Goal: Check status: Check status

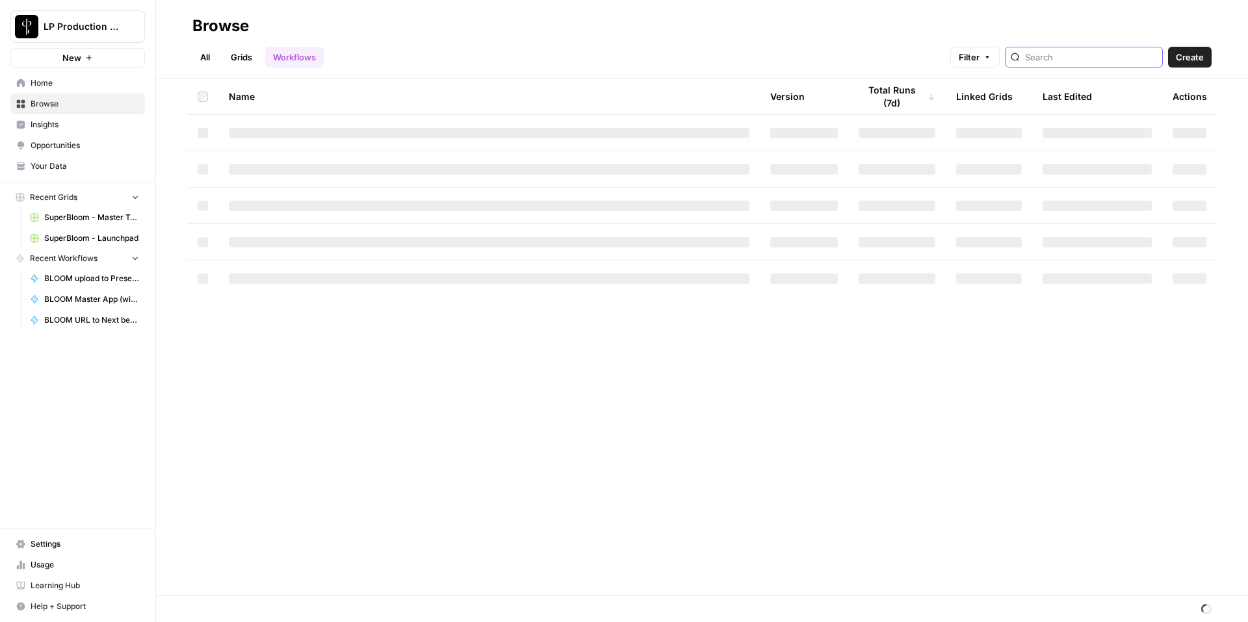
click at [1118, 54] on input "search" at bounding box center [1091, 57] width 132 height 13
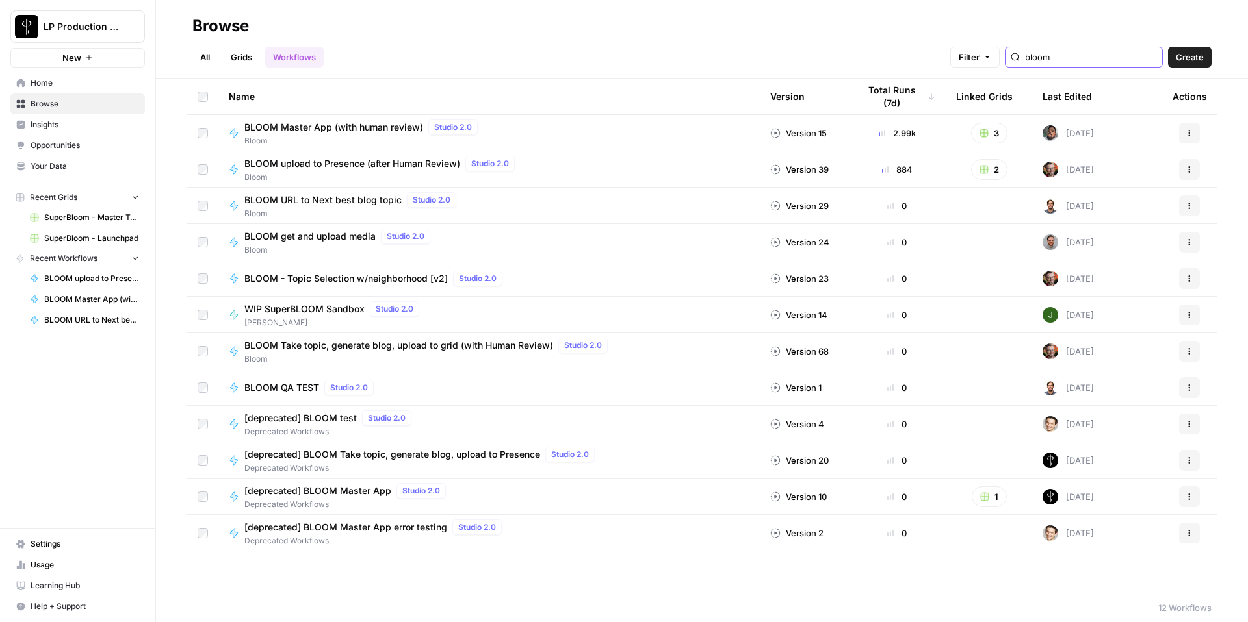
type input "bloom"
click at [308, 125] on span "BLOOM Master App (with human review)" at bounding box center [333, 127] width 179 height 13
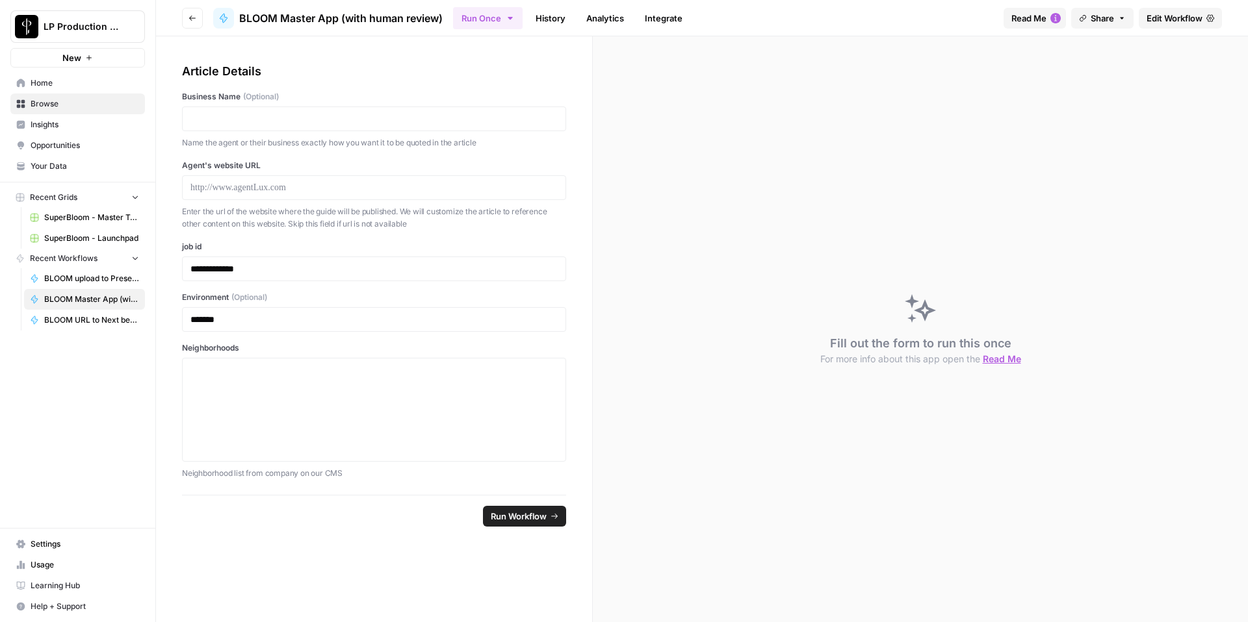
click at [558, 14] on link "History" at bounding box center [550, 18] width 45 height 21
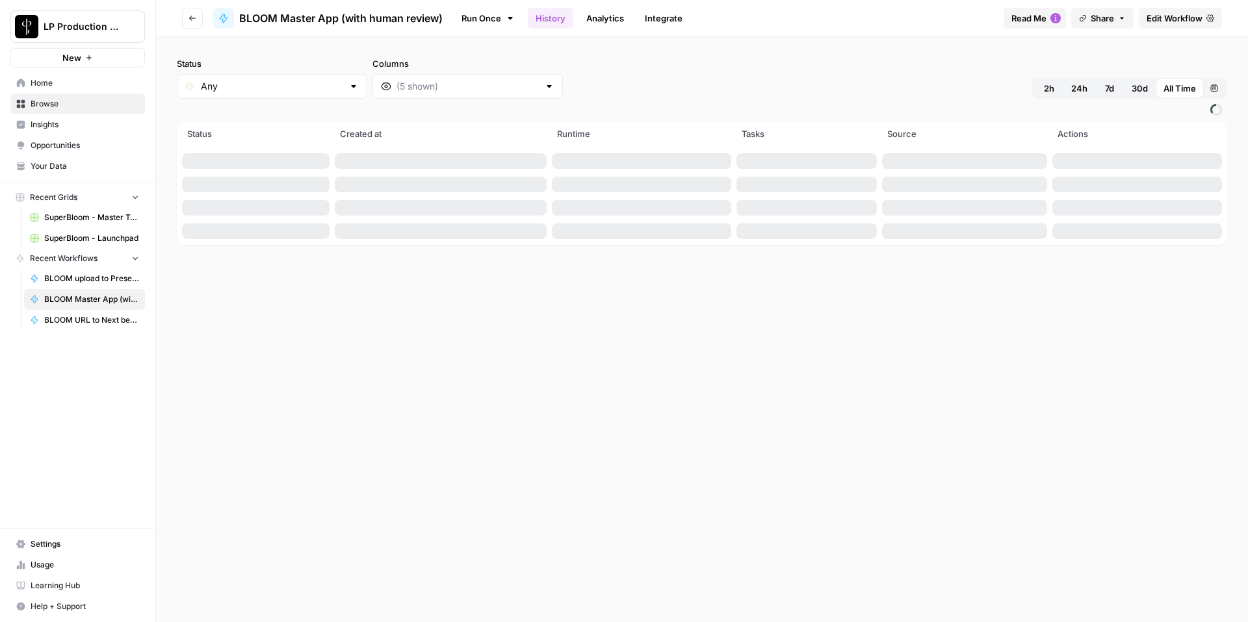
click at [1069, 88] on button "24h" at bounding box center [1079, 88] width 32 height 21
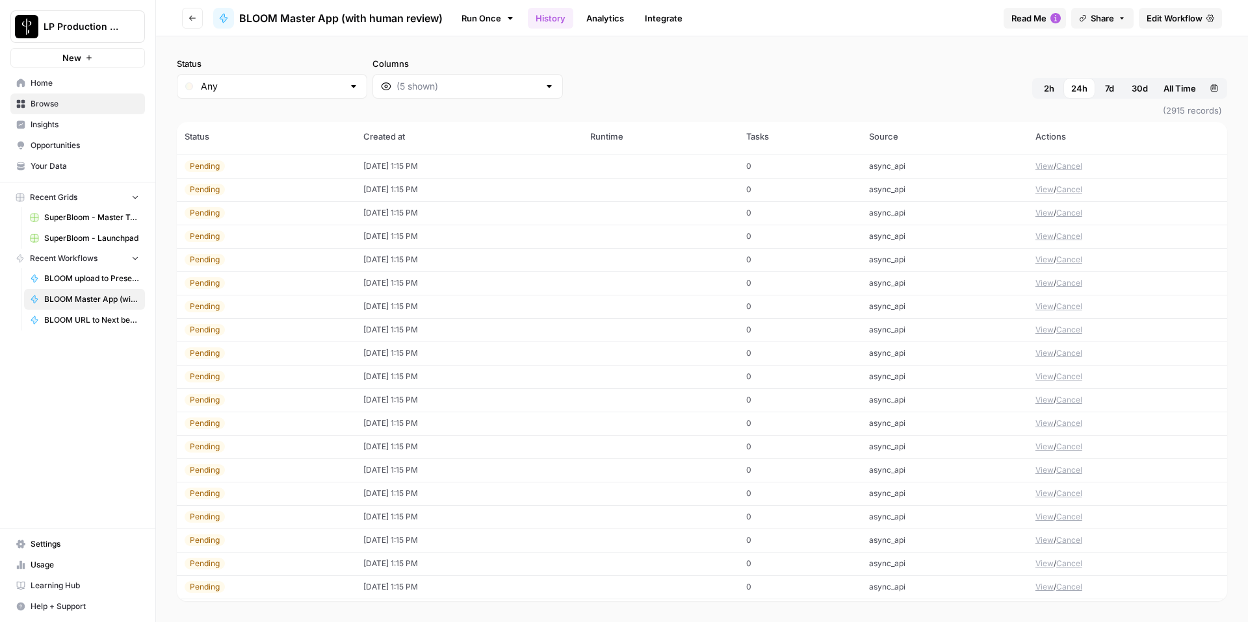
scroll to position [3464, 0]
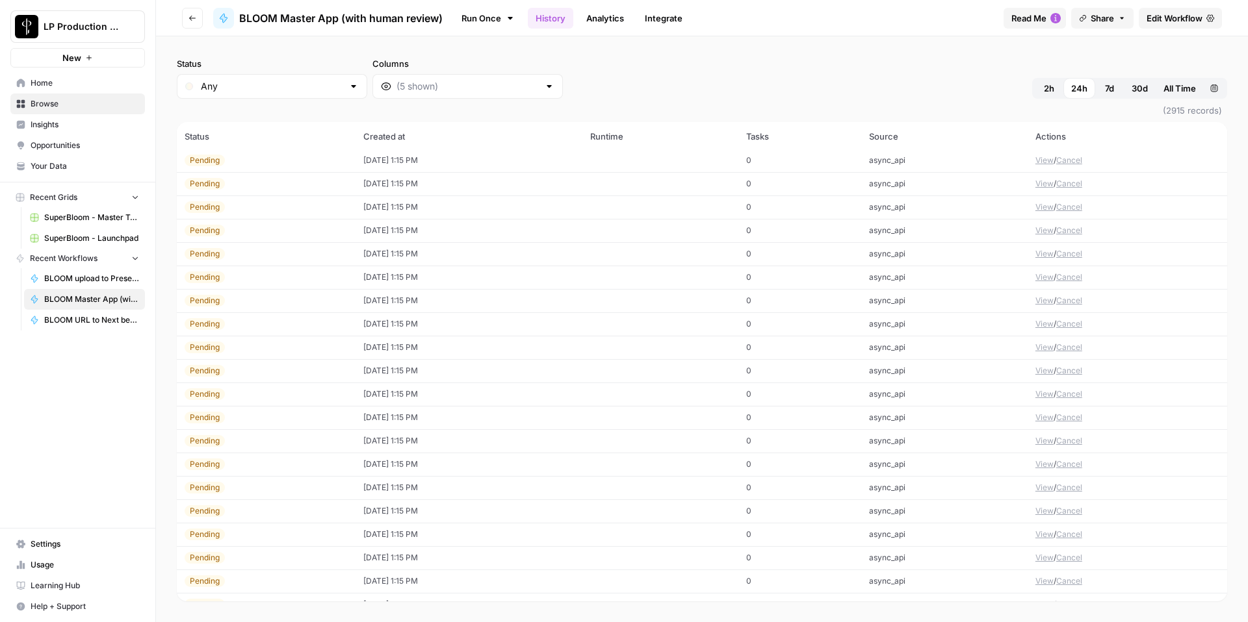
click at [348, 86] on div at bounding box center [353, 86] width 10 height 13
click at [287, 155] on span "Error" at bounding box center [259, 155] width 113 height 13
type input "Error"
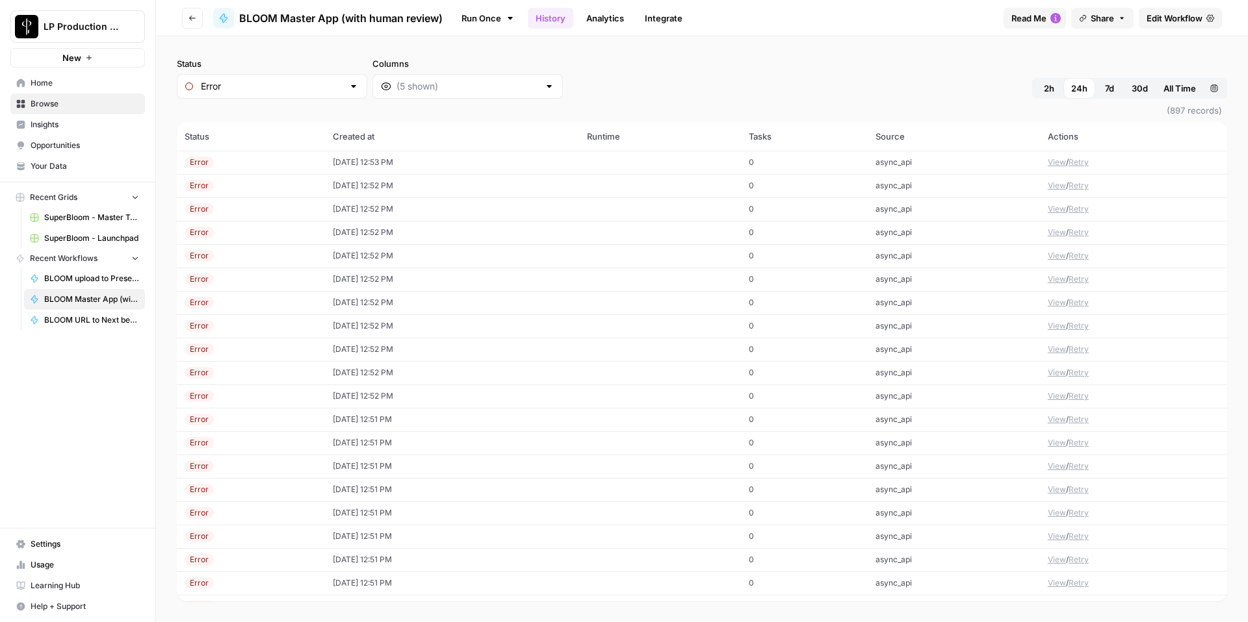
click at [1065, 161] on td "View / Retry" at bounding box center [1133, 162] width 187 height 23
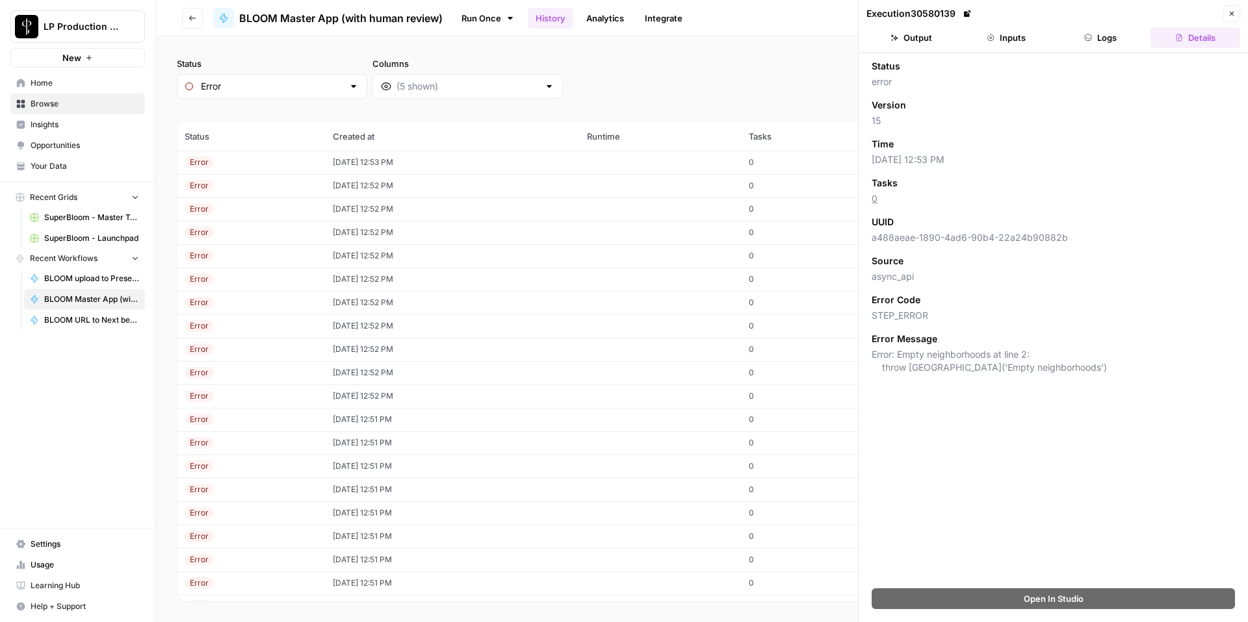
click at [1008, 31] on button "Inputs" at bounding box center [1006, 37] width 90 height 21
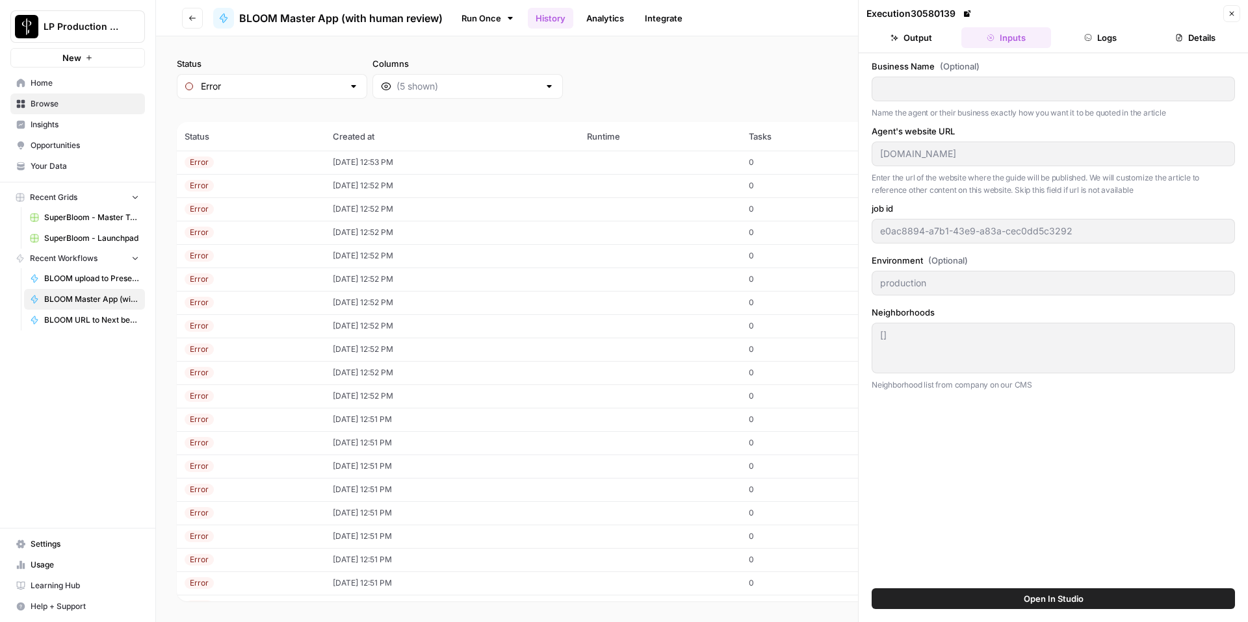
click at [769, 82] on div "Status Error Columns 2h 24h 7d 30d All Time Custom range" at bounding box center [702, 78] width 1050 height 42
click at [832, 64] on div "Status Error Columns 2h 24h 7d 30d All Time Custom range" at bounding box center [702, 78] width 1050 height 42
click at [1225, 8] on button "Close" at bounding box center [1231, 13] width 17 height 17
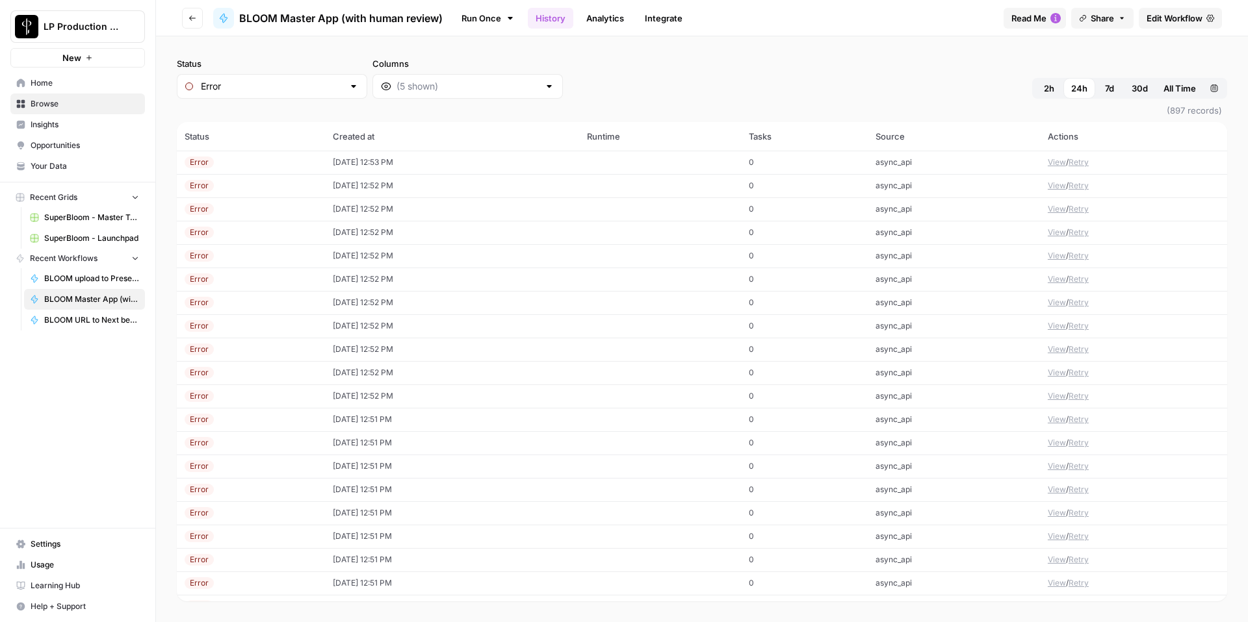
click at [1054, 186] on button "View" at bounding box center [1056, 186] width 18 height 12
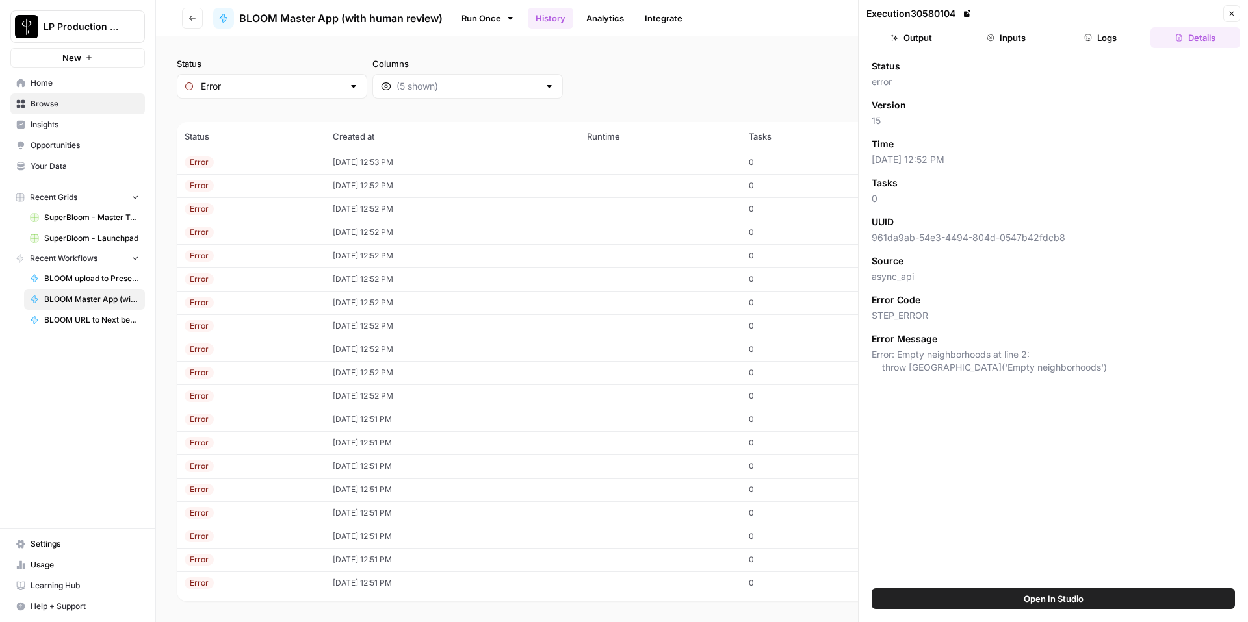
click at [1027, 32] on button "Inputs" at bounding box center [1006, 37] width 90 height 21
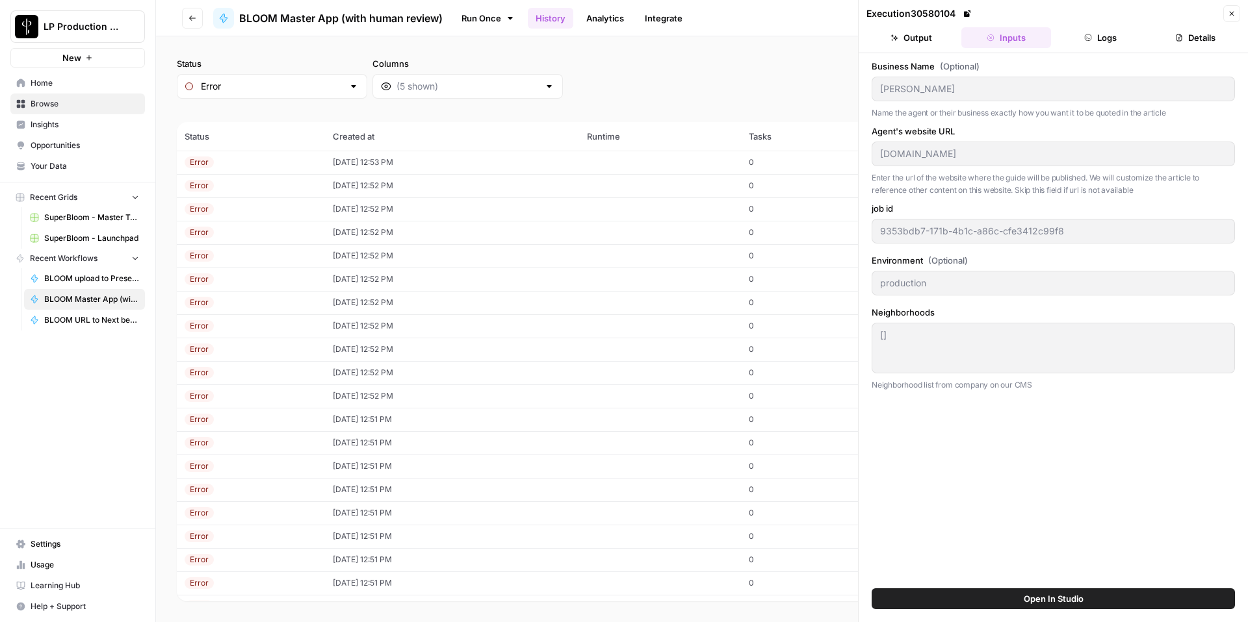
click at [1227, 11] on icon "button" at bounding box center [1231, 14] width 8 height 8
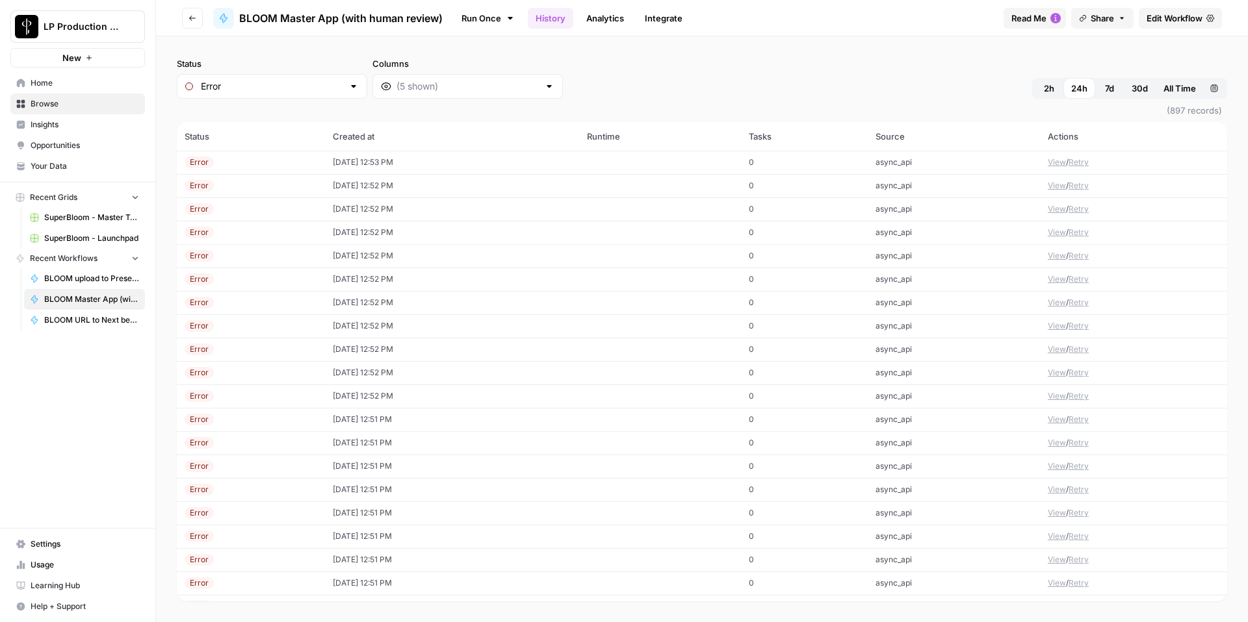
click at [280, 97] on div "Error" at bounding box center [272, 86] width 190 height 25
click at [261, 123] on span "Any" at bounding box center [259, 118] width 113 height 13
type input "Any"
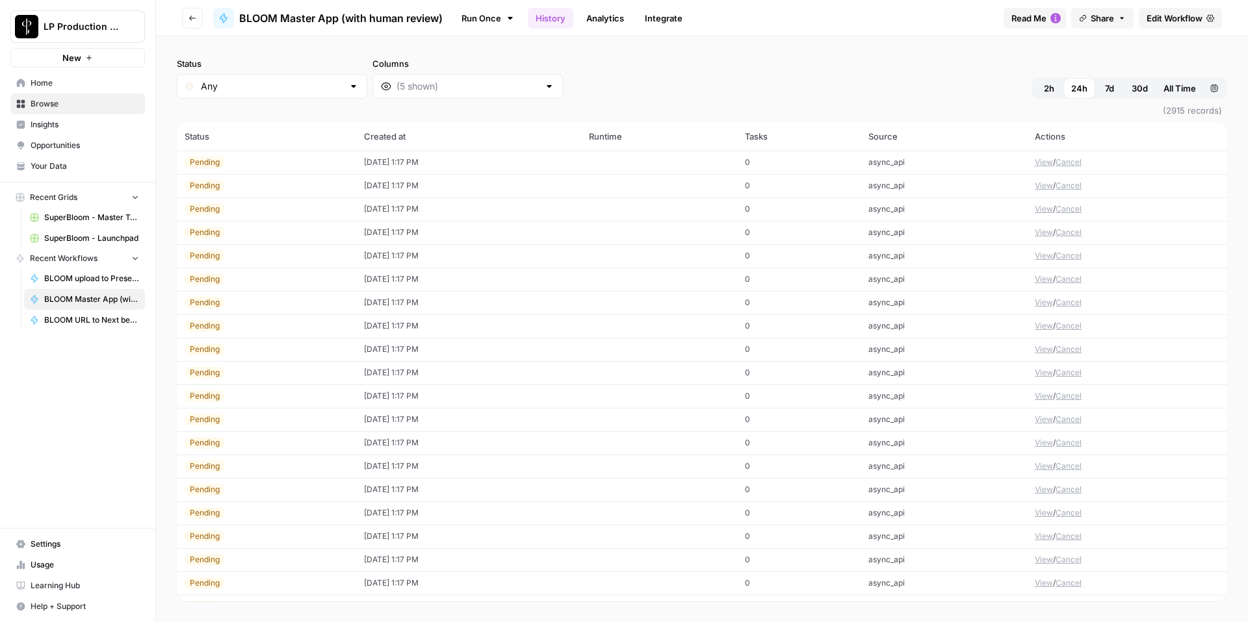
click at [1044, 159] on button "View" at bounding box center [1043, 163] width 18 height 12
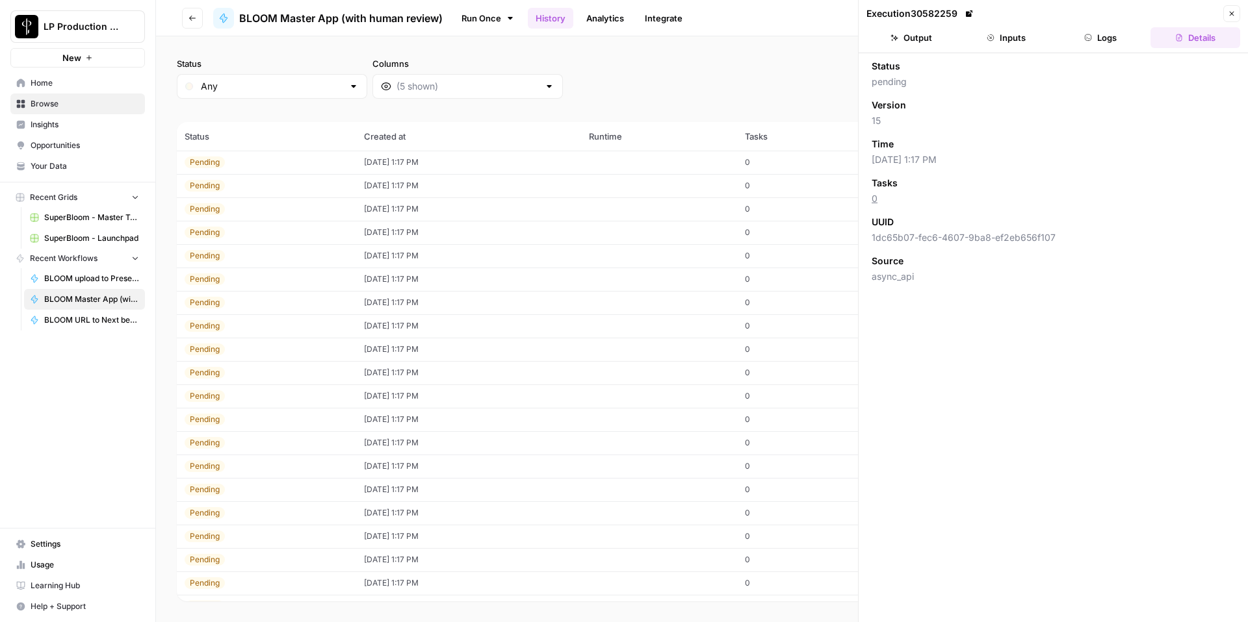
click at [1007, 33] on button "Inputs" at bounding box center [1006, 37] width 90 height 21
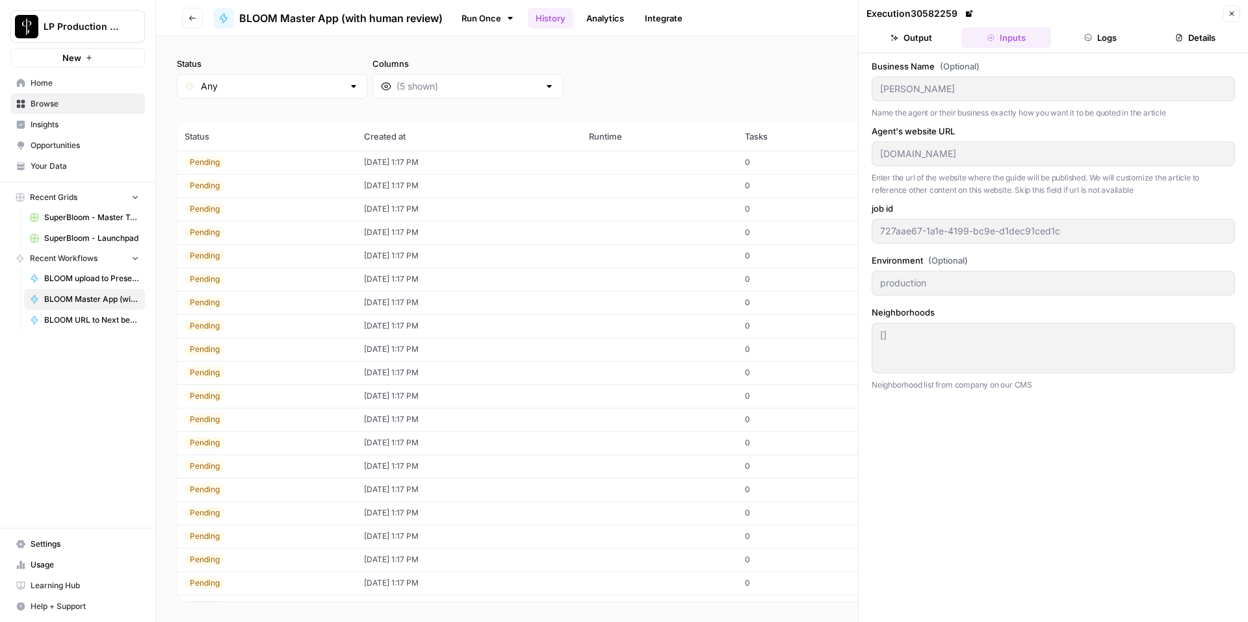
click at [1235, 14] on span "Close" at bounding box center [1235, 14] width 1 height 1
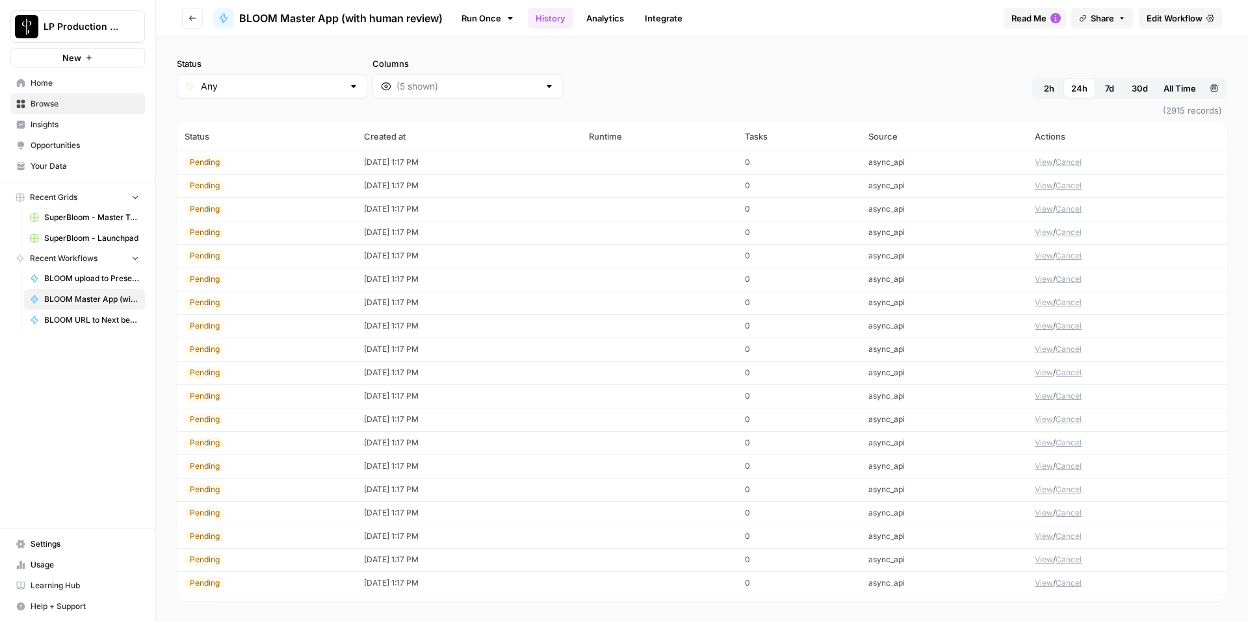
click at [1042, 184] on button "View" at bounding box center [1043, 186] width 18 height 12
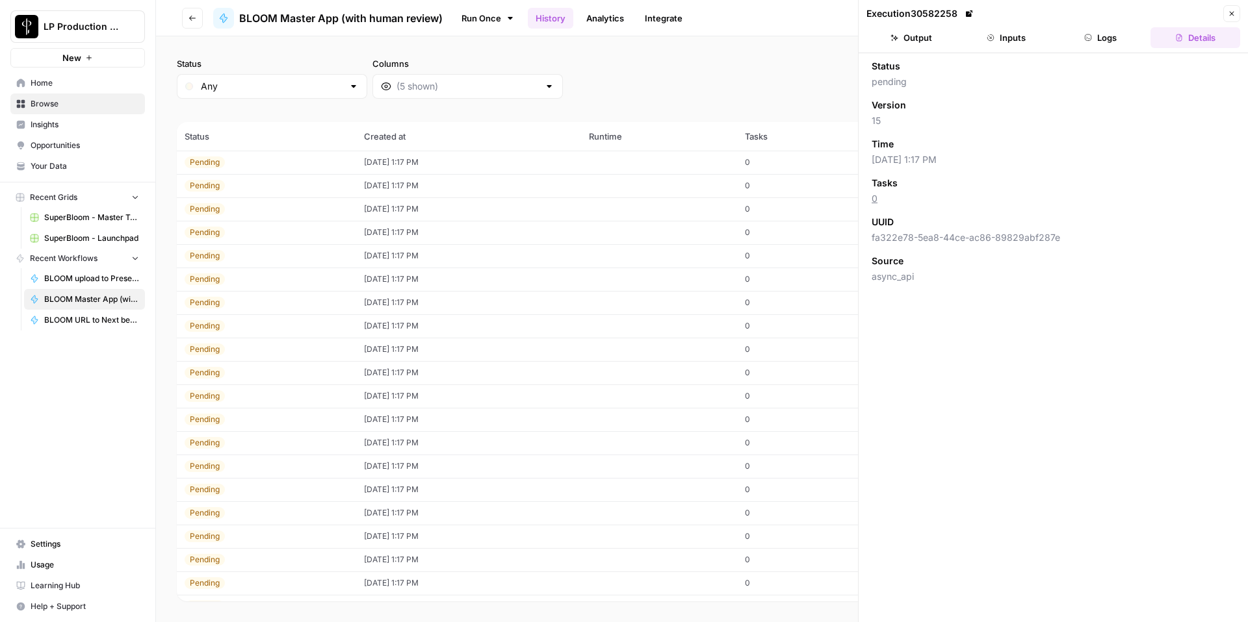
click at [1023, 32] on button "Inputs" at bounding box center [1006, 37] width 90 height 21
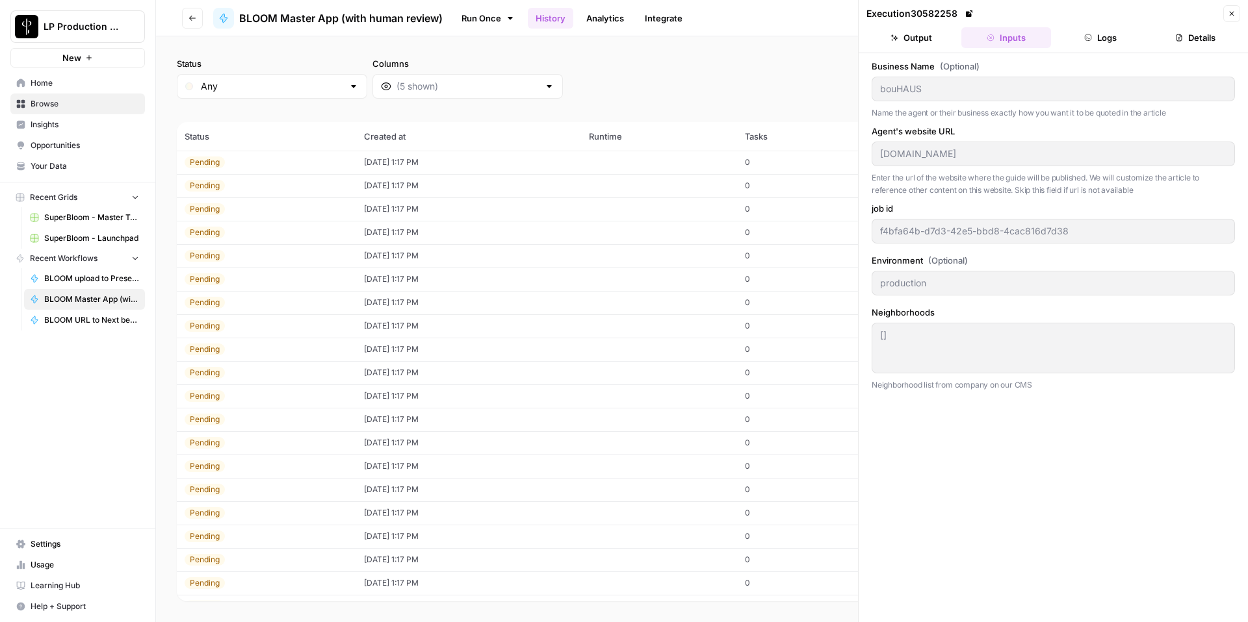
click at [202, 212] on div "Pending" at bounding box center [205, 209] width 40 height 12
click at [227, 238] on td "Pending" at bounding box center [266, 232] width 179 height 23
click at [242, 264] on td "Pending" at bounding box center [266, 255] width 179 height 23
click at [244, 288] on td "Pending" at bounding box center [266, 279] width 179 height 23
click at [251, 349] on div "Pending" at bounding box center [267, 350] width 164 height 12
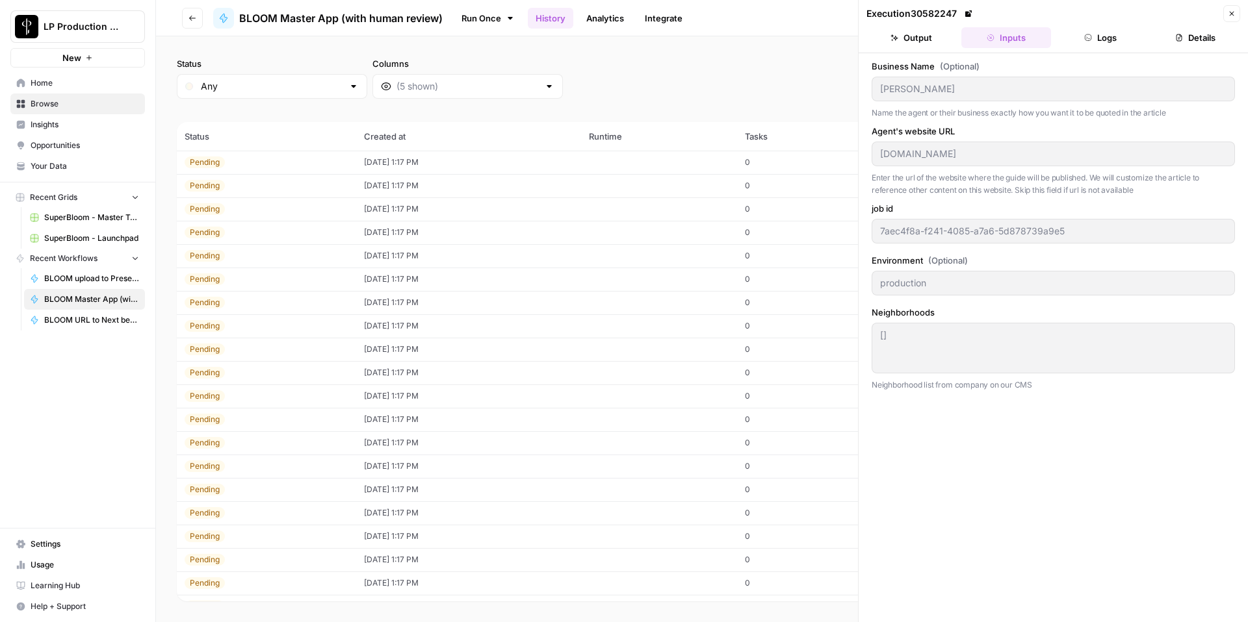
click at [258, 408] on td "Pending" at bounding box center [266, 419] width 179 height 23
click at [254, 511] on div "Pending" at bounding box center [267, 513] width 164 height 12
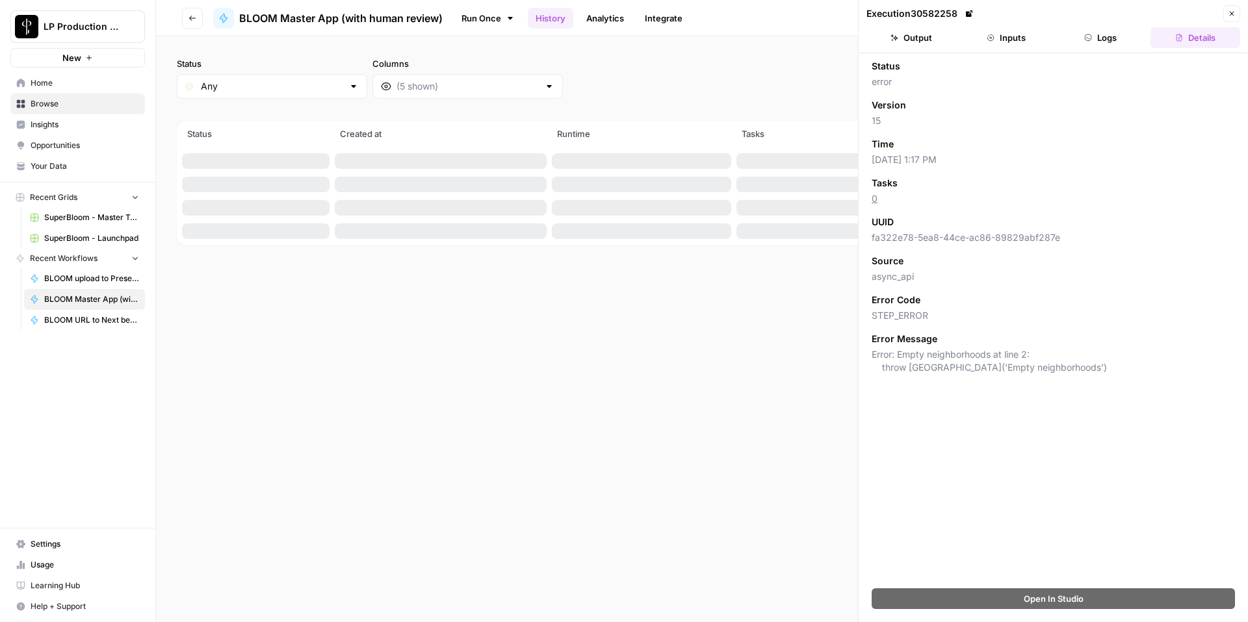
click at [1231, 16] on icon "button" at bounding box center [1231, 14] width 8 height 8
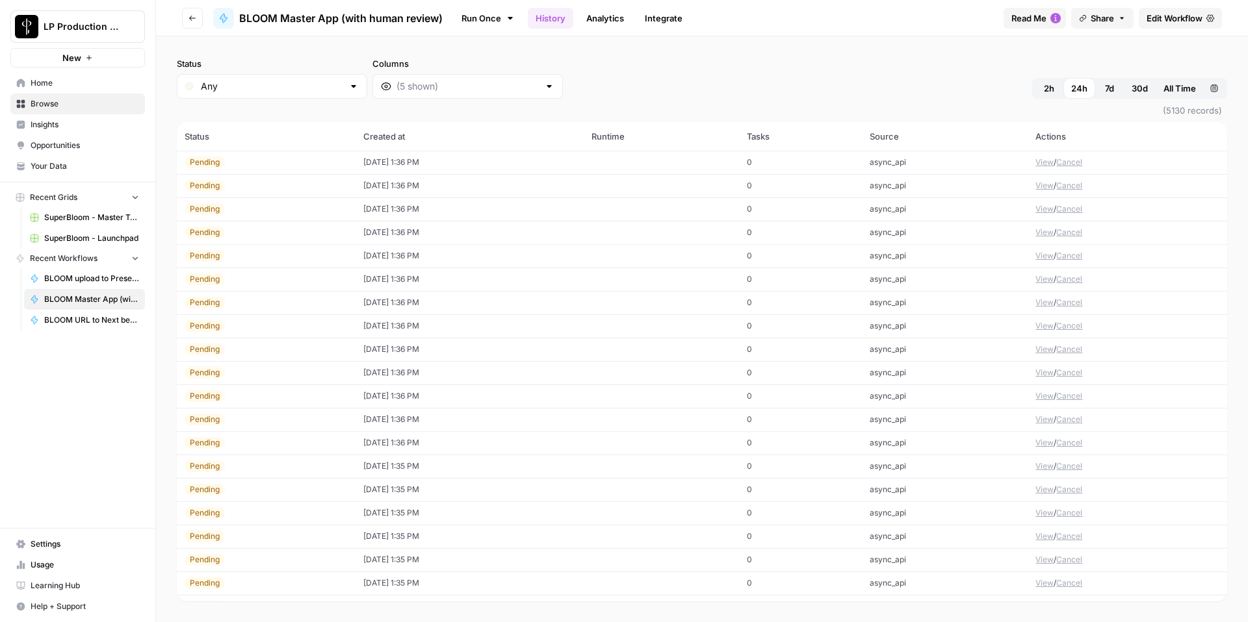
click at [1135, 88] on span "30d" at bounding box center [1139, 88] width 16 height 13
click at [299, 84] on input "Status" at bounding box center [272, 86] width 142 height 13
drag, startPoint x: 251, startPoint y: 225, endPoint x: 294, endPoint y: 245, distance: 47.1
click at [251, 225] on span "Success" at bounding box center [259, 228] width 113 height 13
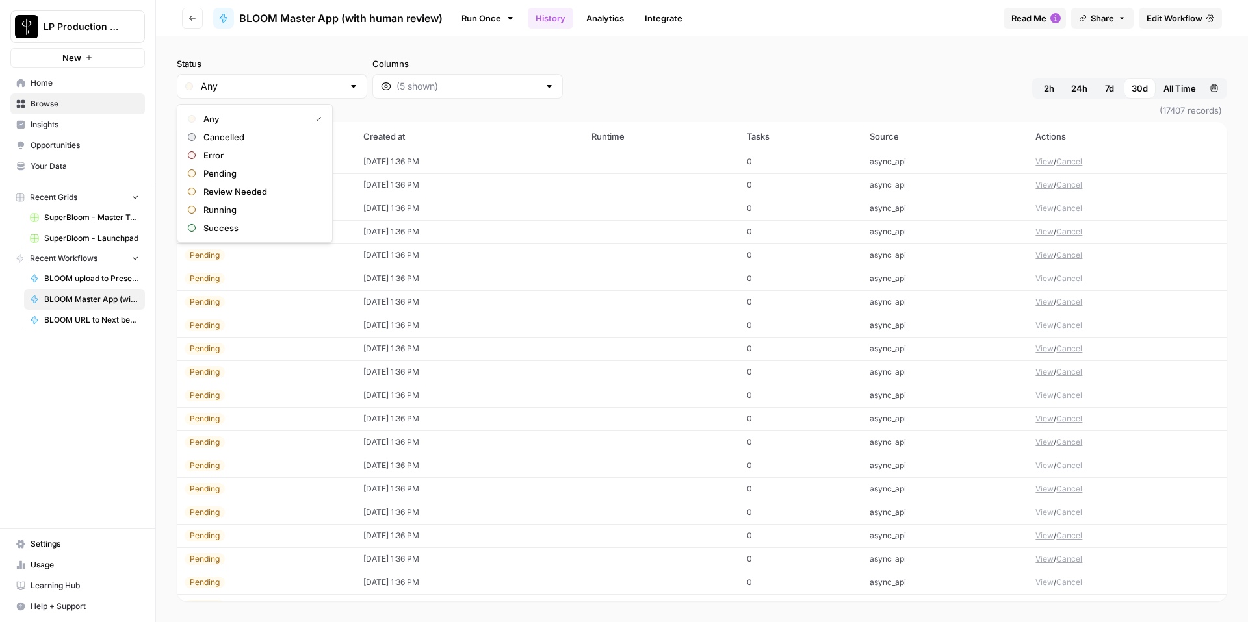
type input "Success"
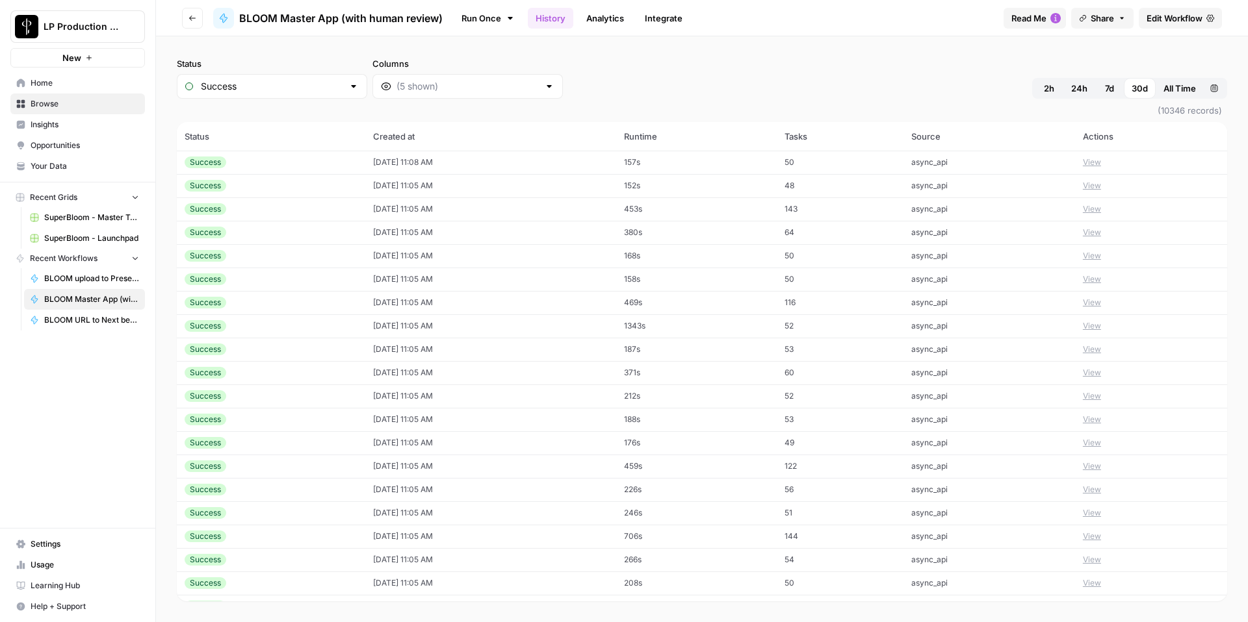
click at [1101, 162] on button "View" at bounding box center [1092, 163] width 18 height 12
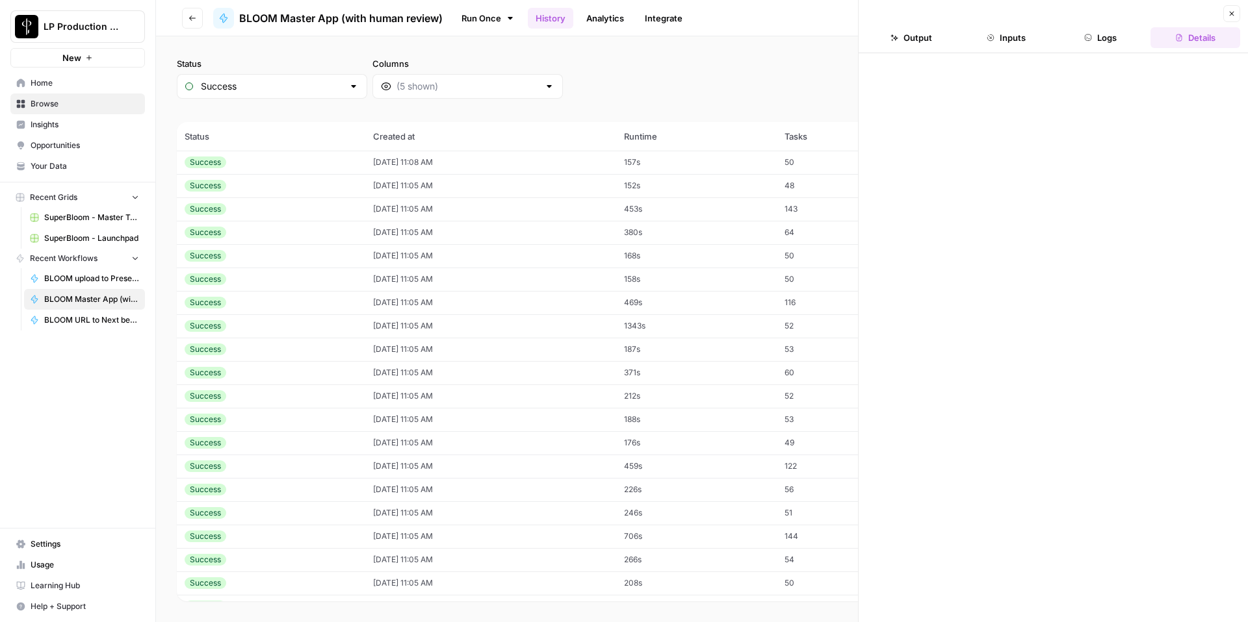
click at [1021, 32] on button "Inputs" at bounding box center [1006, 37] width 90 height 21
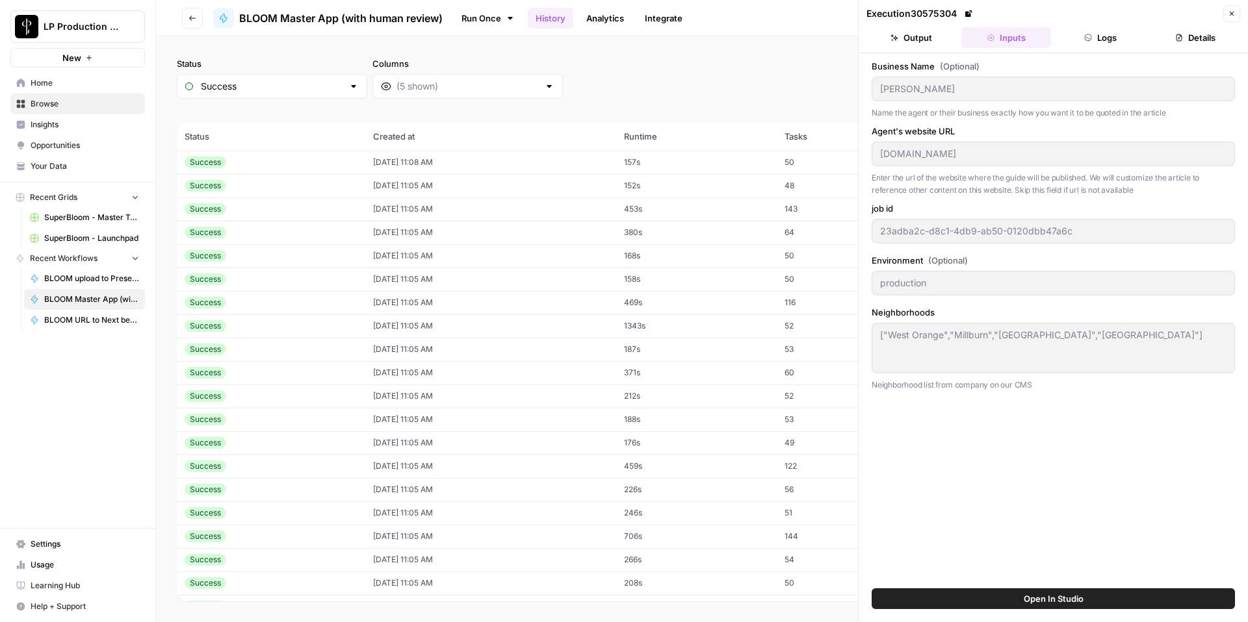
click at [1235, 16] on button "Close" at bounding box center [1231, 13] width 17 height 17
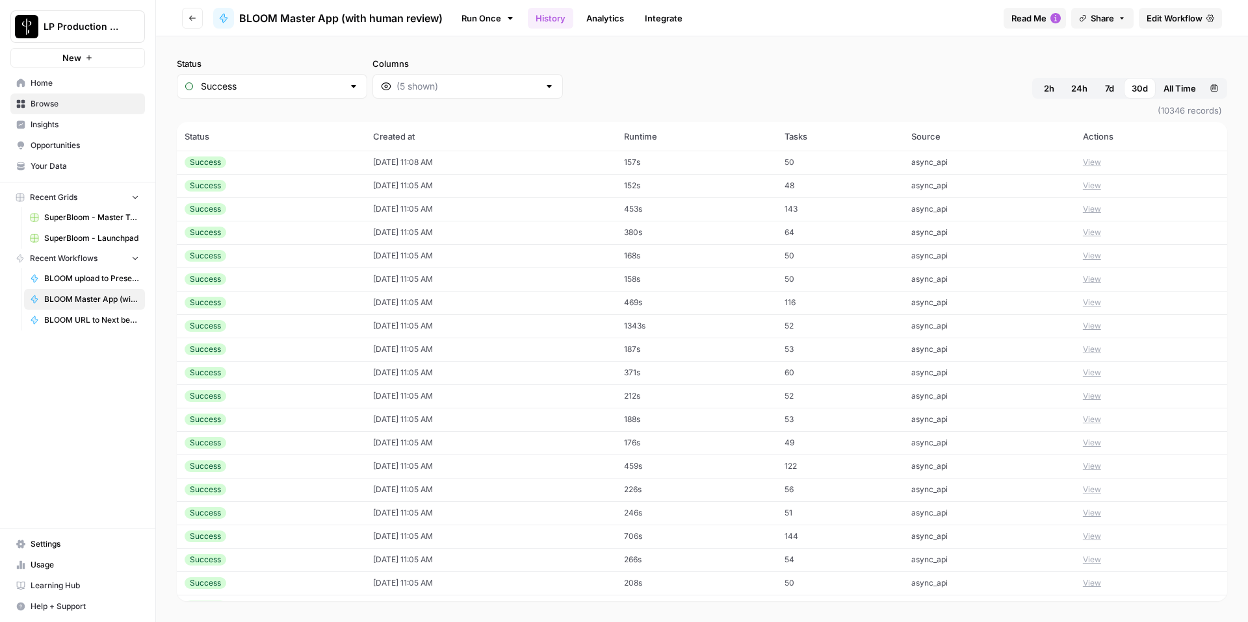
click at [1101, 186] on button "View" at bounding box center [1092, 186] width 18 height 12
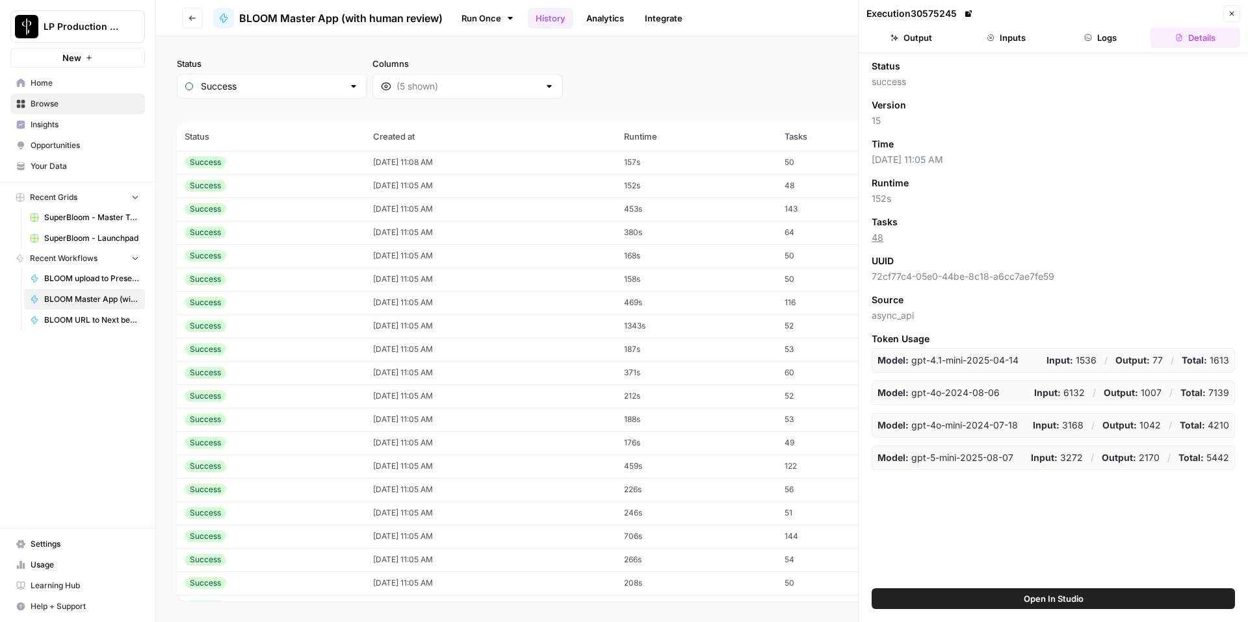
click at [1021, 36] on button "Inputs" at bounding box center [1006, 37] width 90 height 21
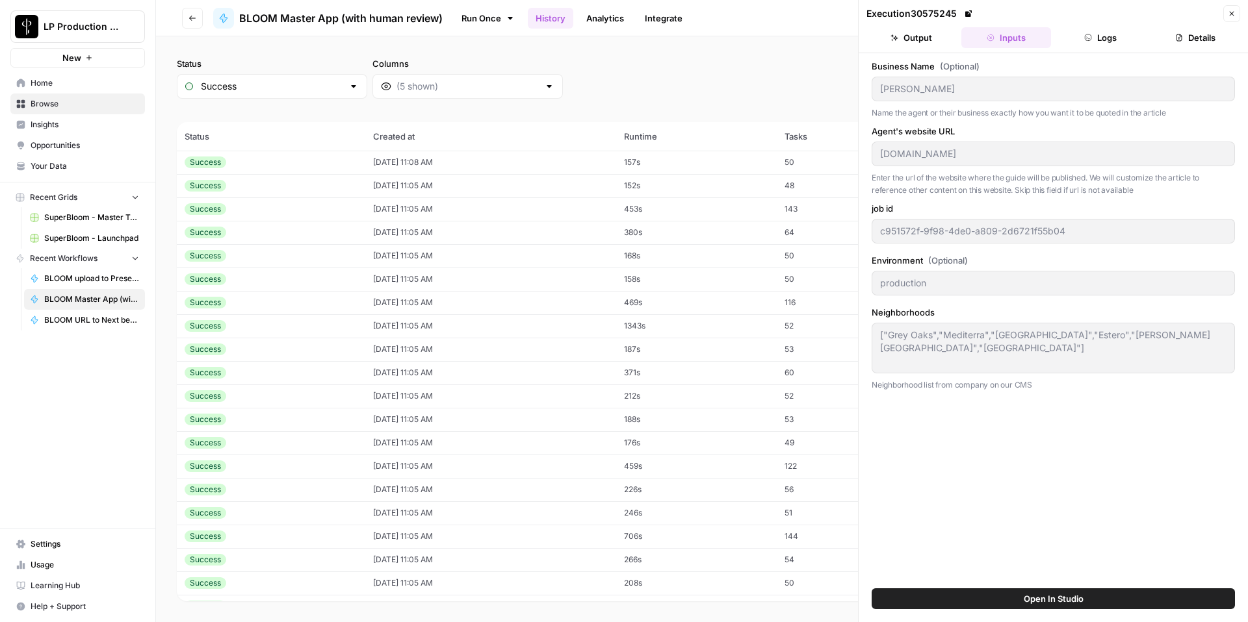
click at [1235, 14] on button "Close" at bounding box center [1231, 13] width 17 height 17
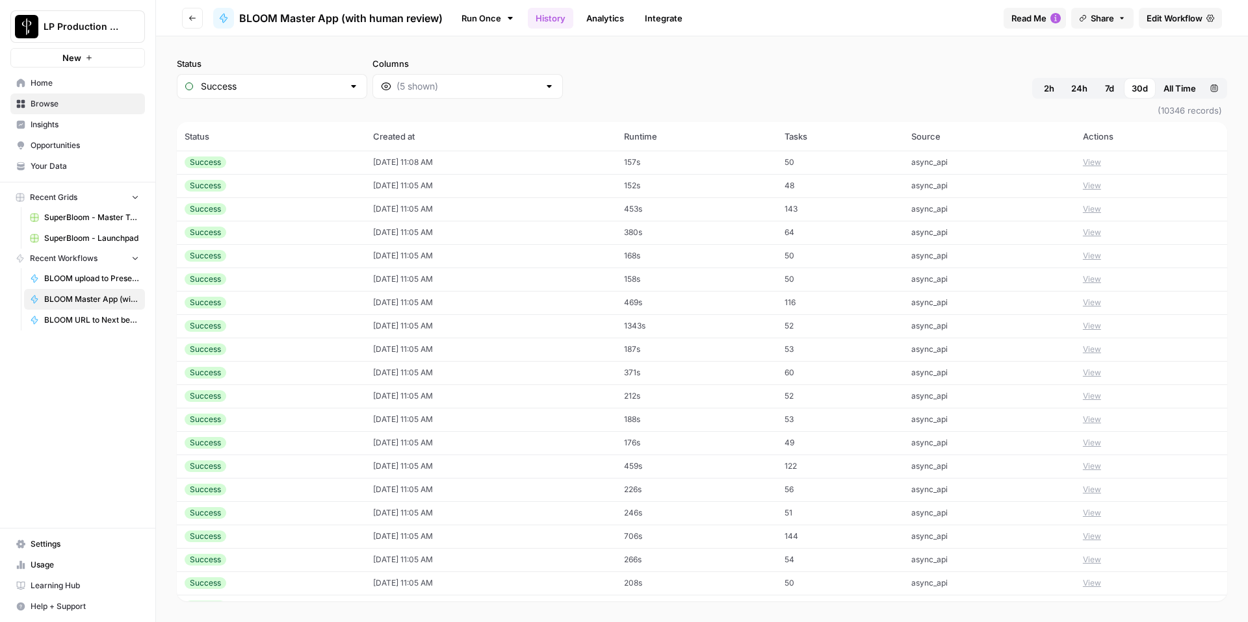
click at [1099, 233] on button "View" at bounding box center [1092, 233] width 18 height 12
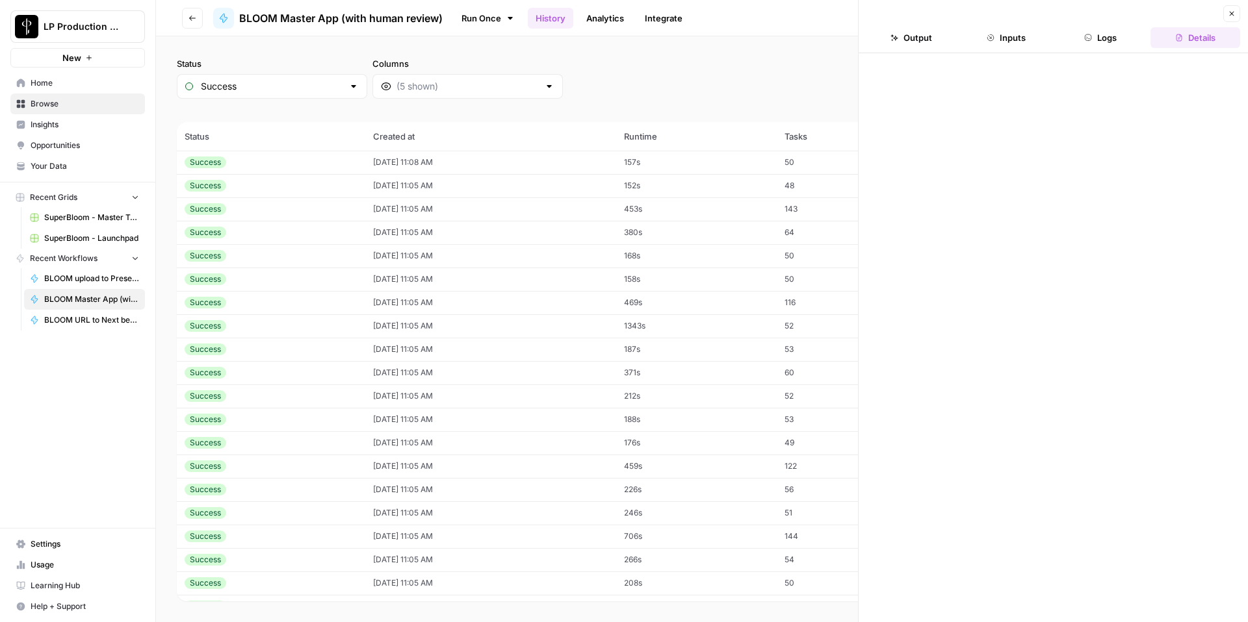
click at [1020, 38] on button "Inputs" at bounding box center [1006, 37] width 90 height 21
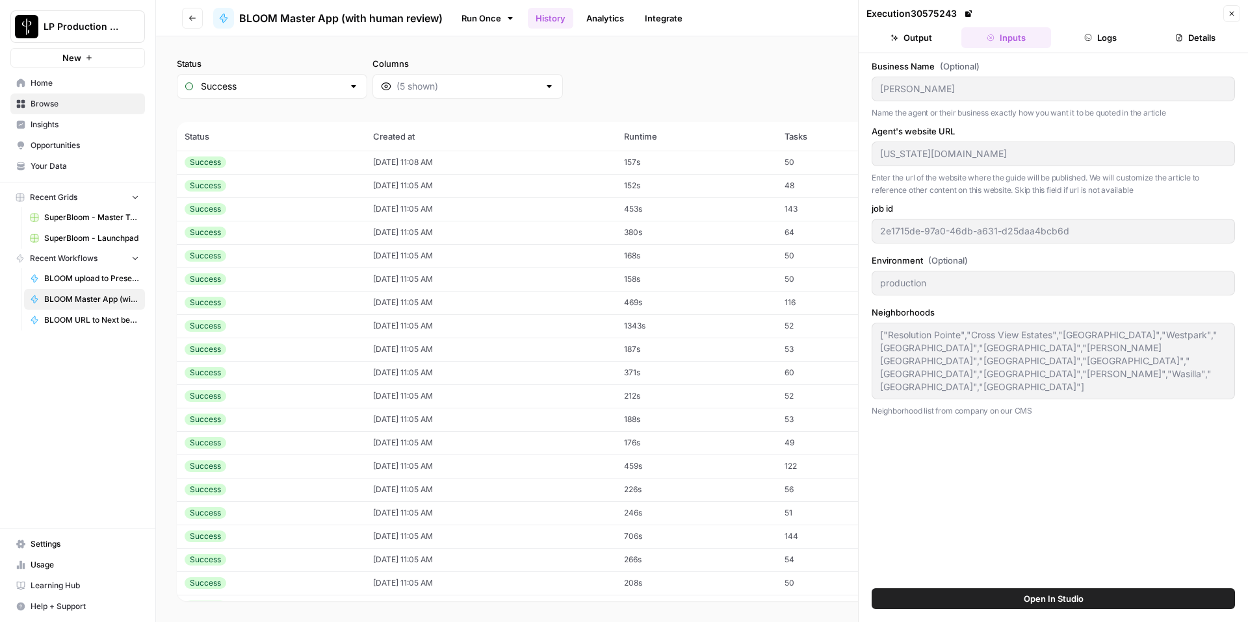
click at [1231, 20] on button "Close" at bounding box center [1231, 13] width 17 height 17
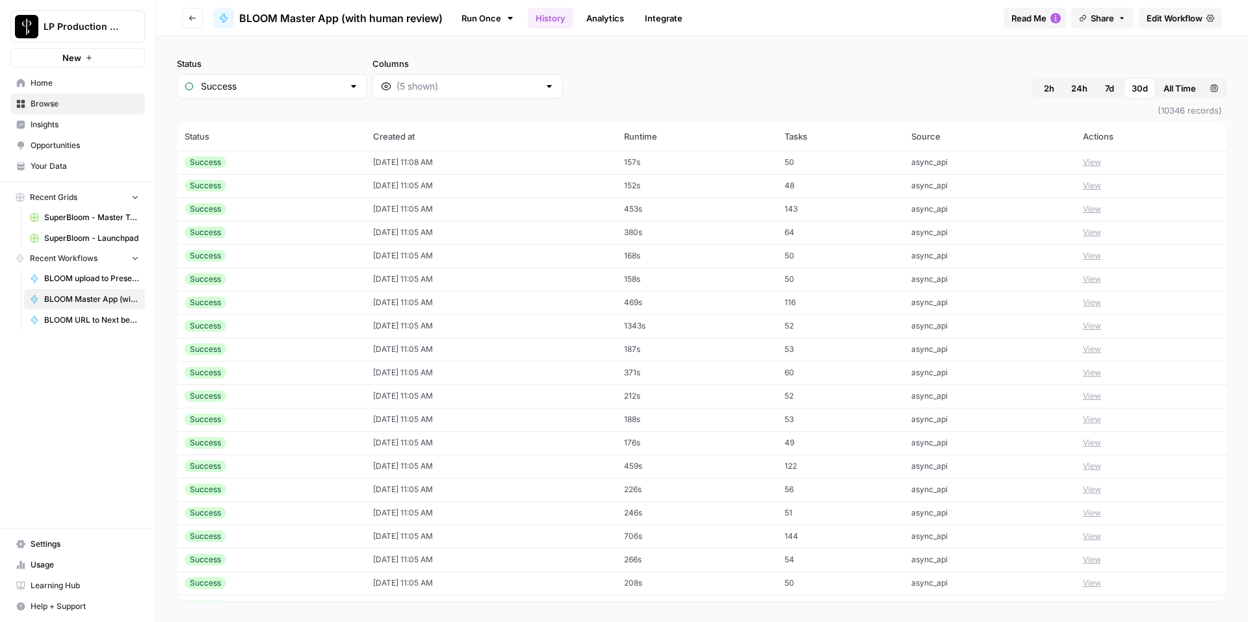
click at [1101, 304] on button "View" at bounding box center [1092, 303] width 18 height 12
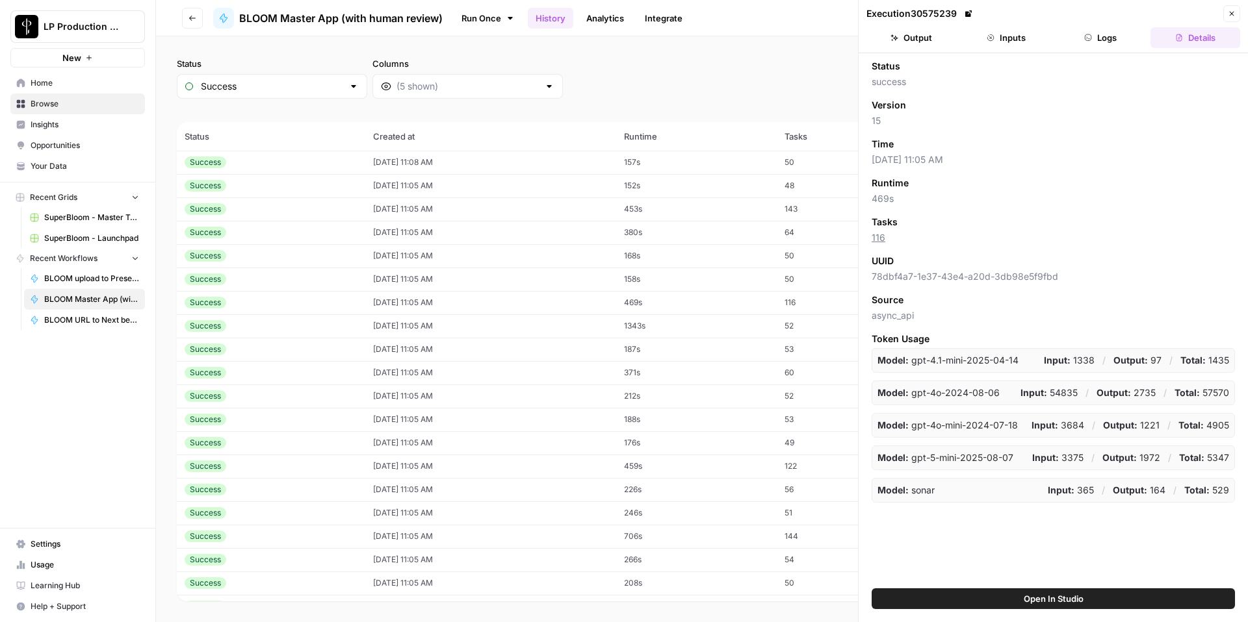
click at [1011, 36] on button "Inputs" at bounding box center [1006, 37] width 90 height 21
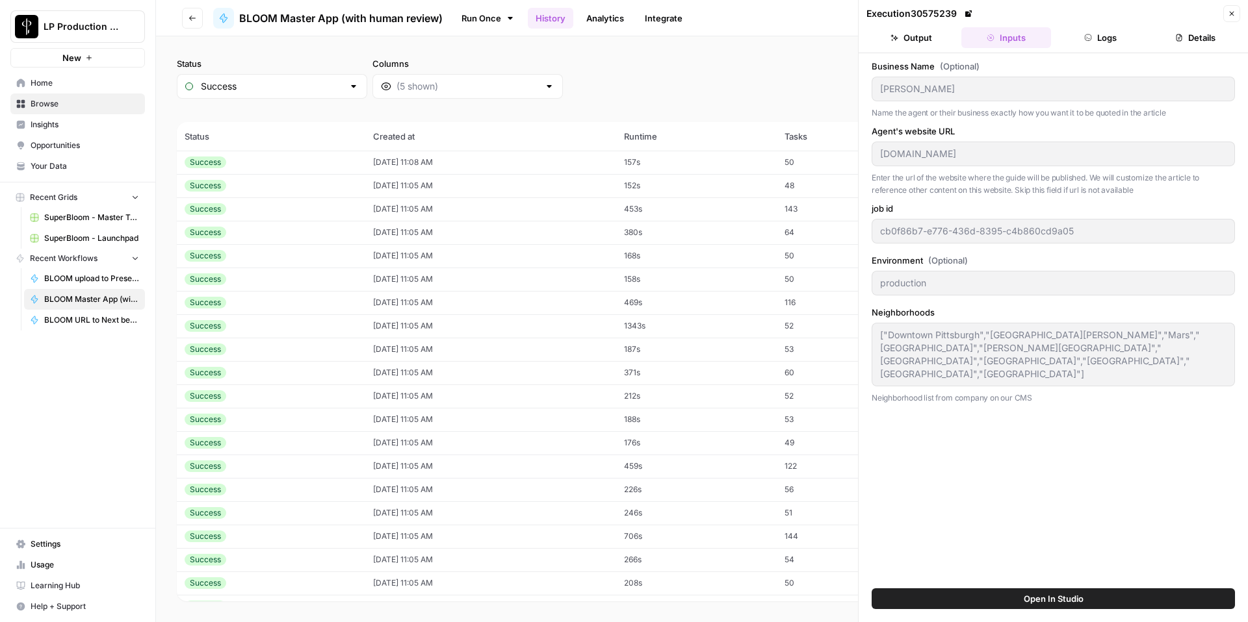
click at [1233, 14] on icon "button" at bounding box center [1231, 14] width 8 height 8
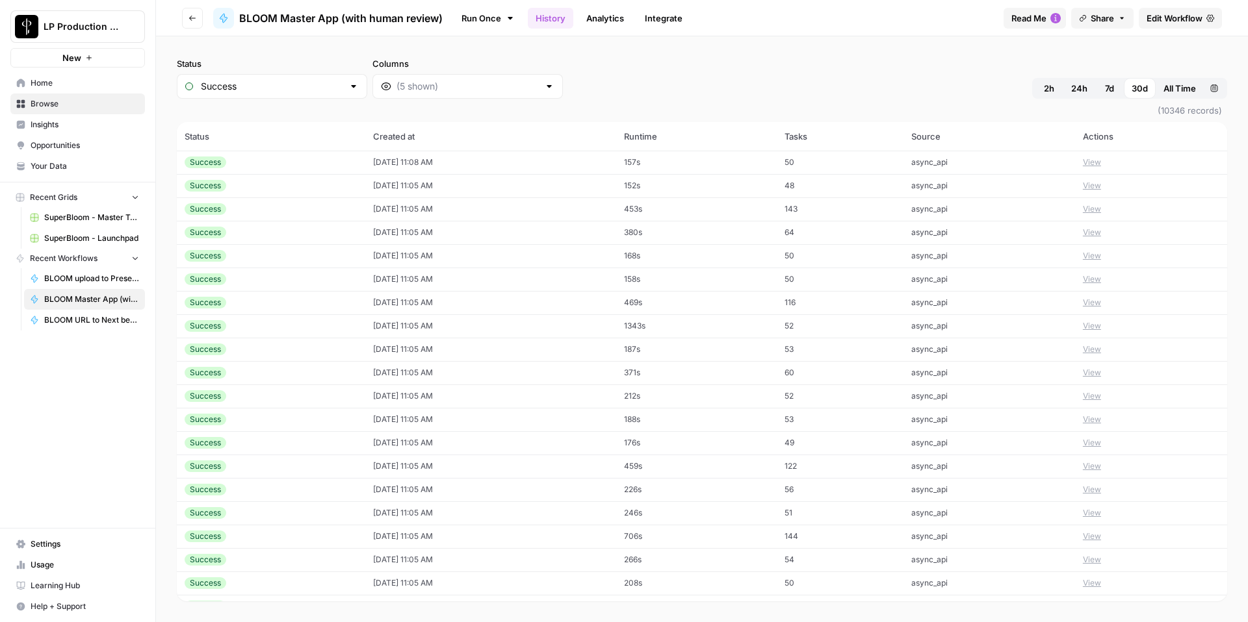
click at [1092, 326] on button "View" at bounding box center [1092, 326] width 18 height 12
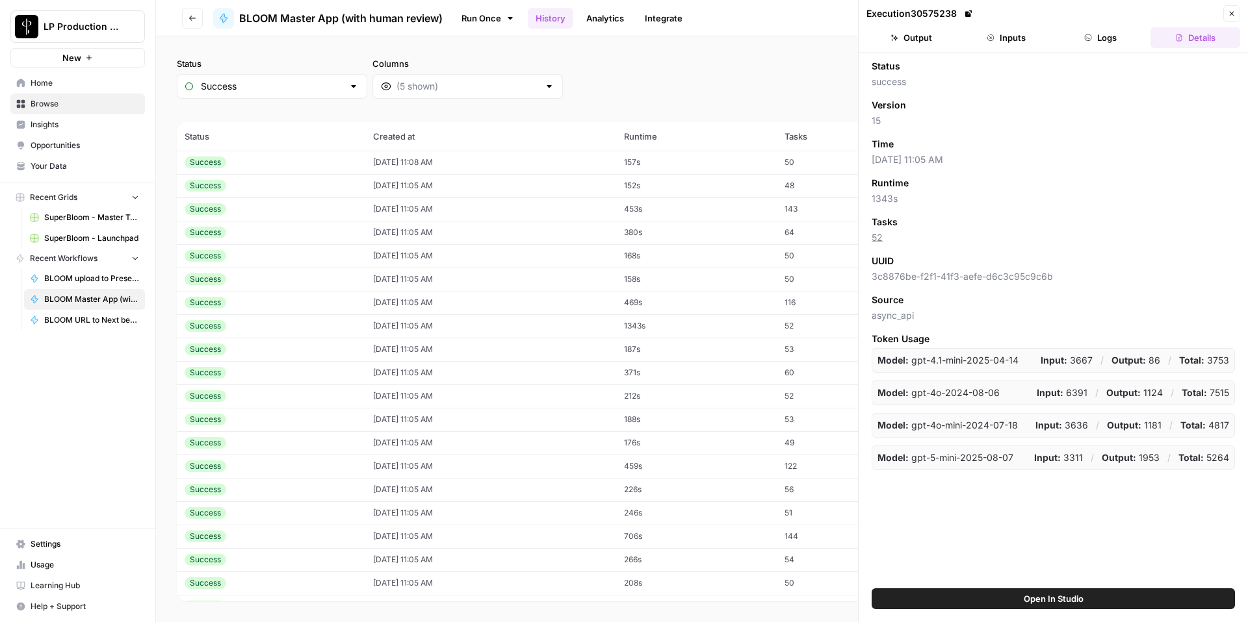
click at [990, 38] on icon "button" at bounding box center [990, 38] width 8 height 8
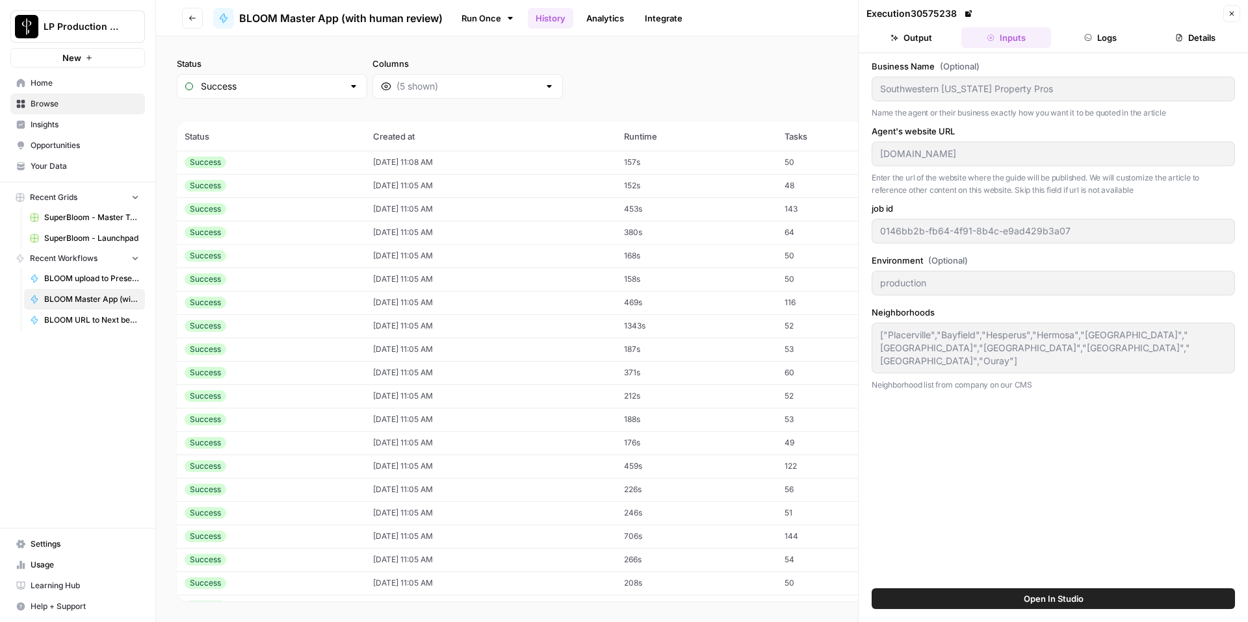
click at [1229, 15] on icon "button" at bounding box center [1231, 14] width 5 height 5
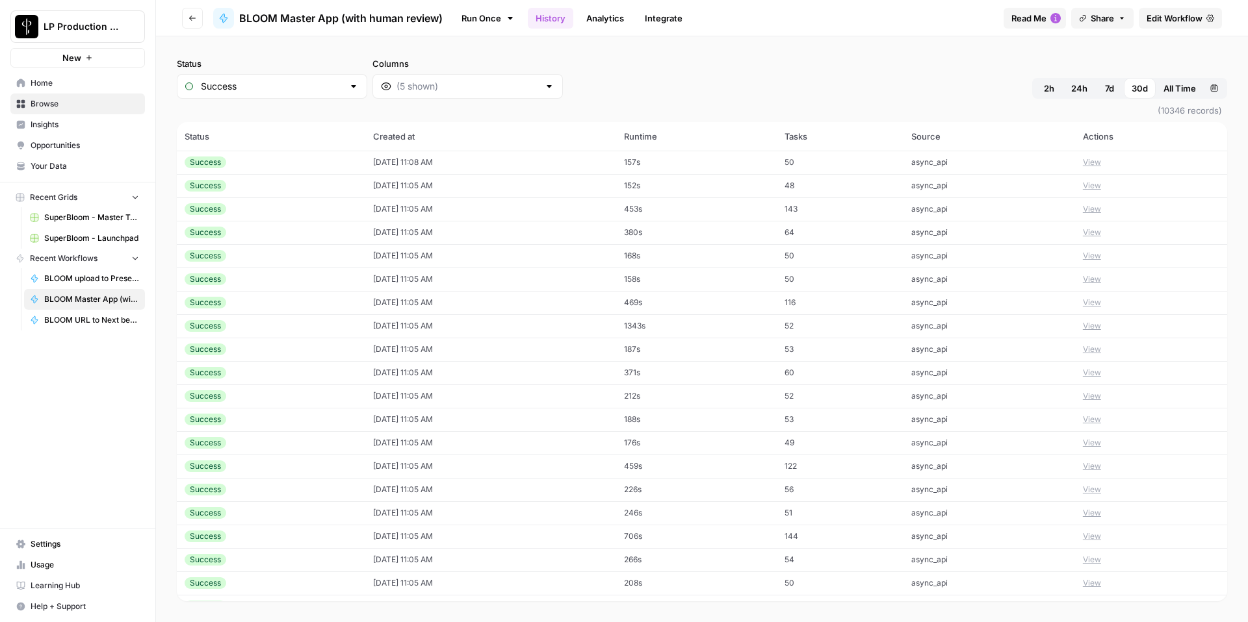
click at [1096, 494] on button "View" at bounding box center [1092, 490] width 18 height 12
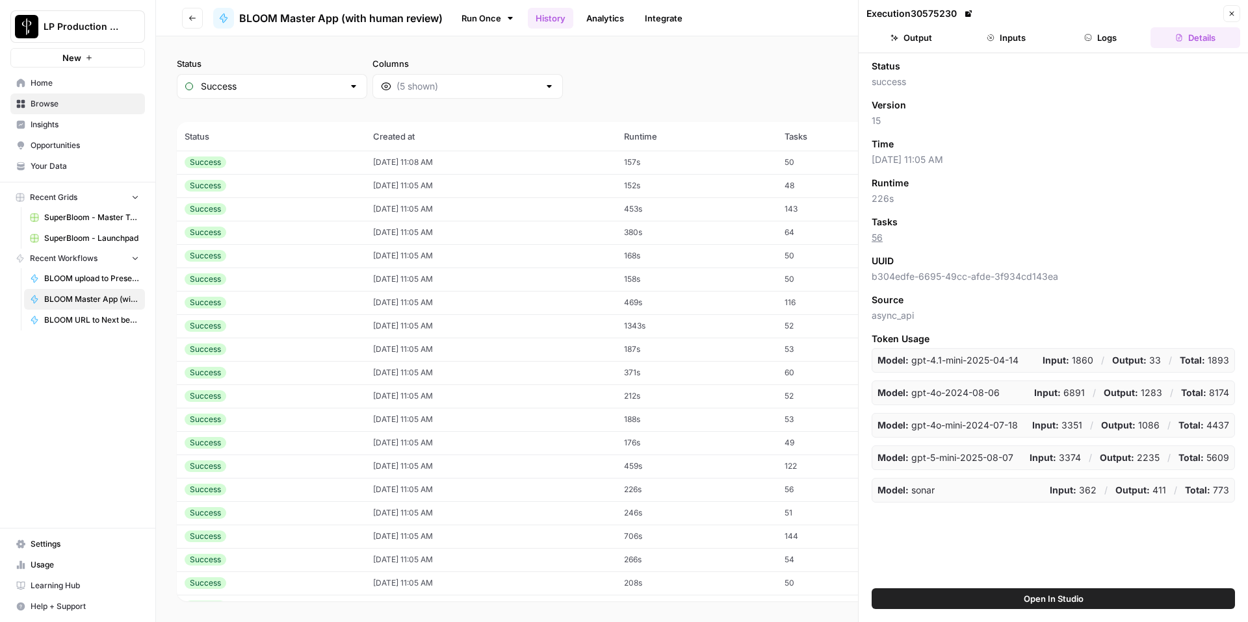
click at [1016, 34] on button "Inputs" at bounding box center [1006, 37] width 90 height 21
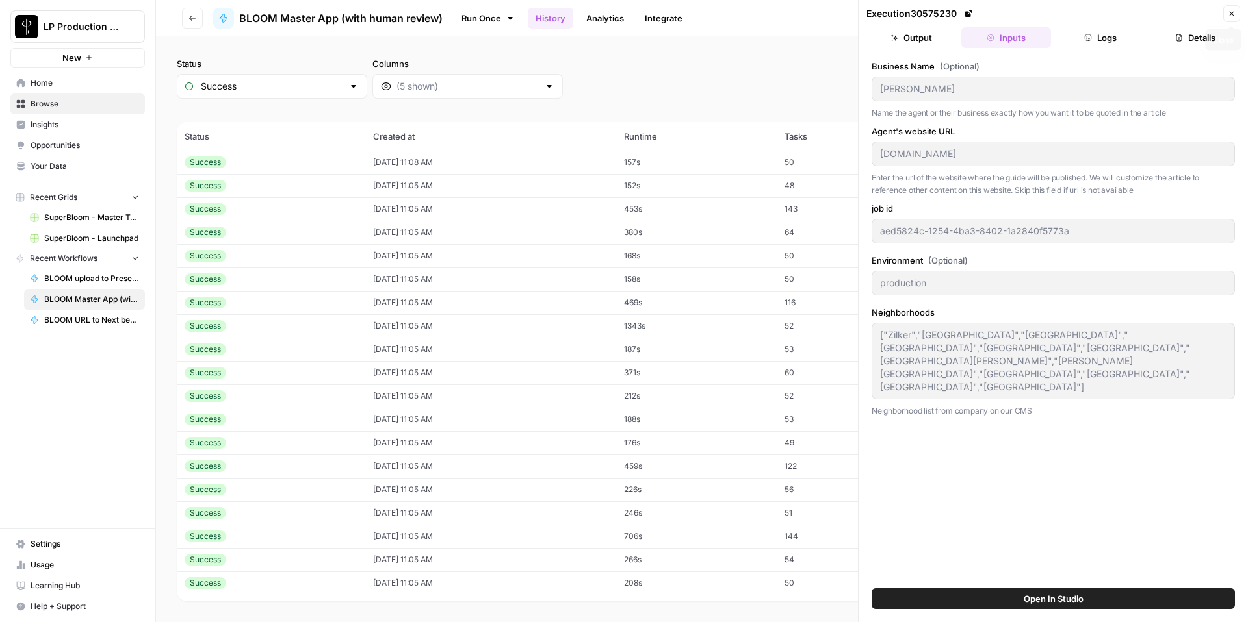
click at [1227, 18] on button "Close" at bounding box center [1231, 13] width 17 height 17
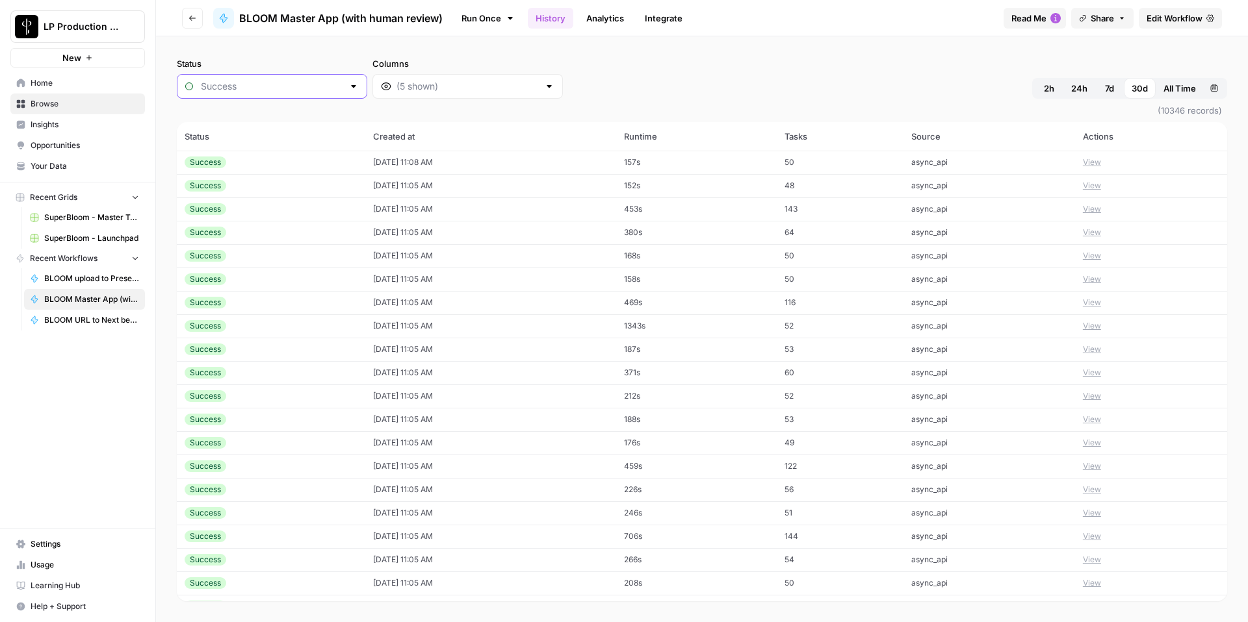
click at [305, 87] on input "Status" at bounding box center [272, 86] width 142 height 13
drag, startPoint x: 291, startPoint y: 118, endPoint x: 370, endPoint y: 143, distance: 83.0
click at [291, 118] on span "Any" at bounding box center [259, 118] width 113 height 13
type input "Any"
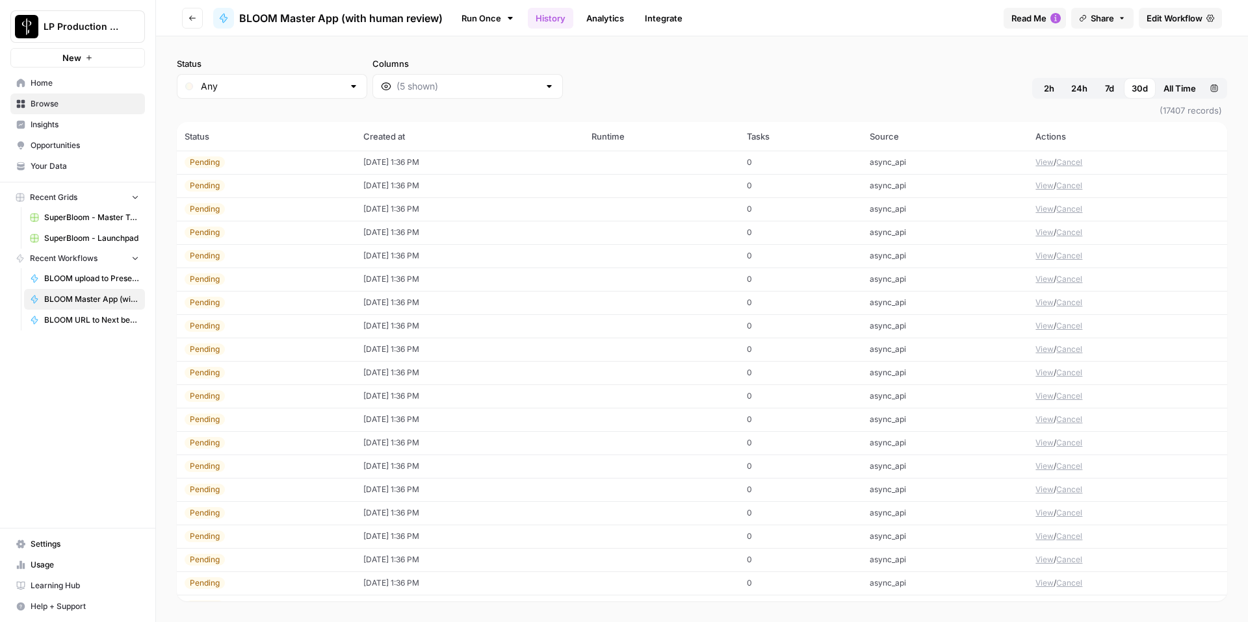
click at [1050, 163] on button "View" at bounding box center [1044, 163] width 18 height 12
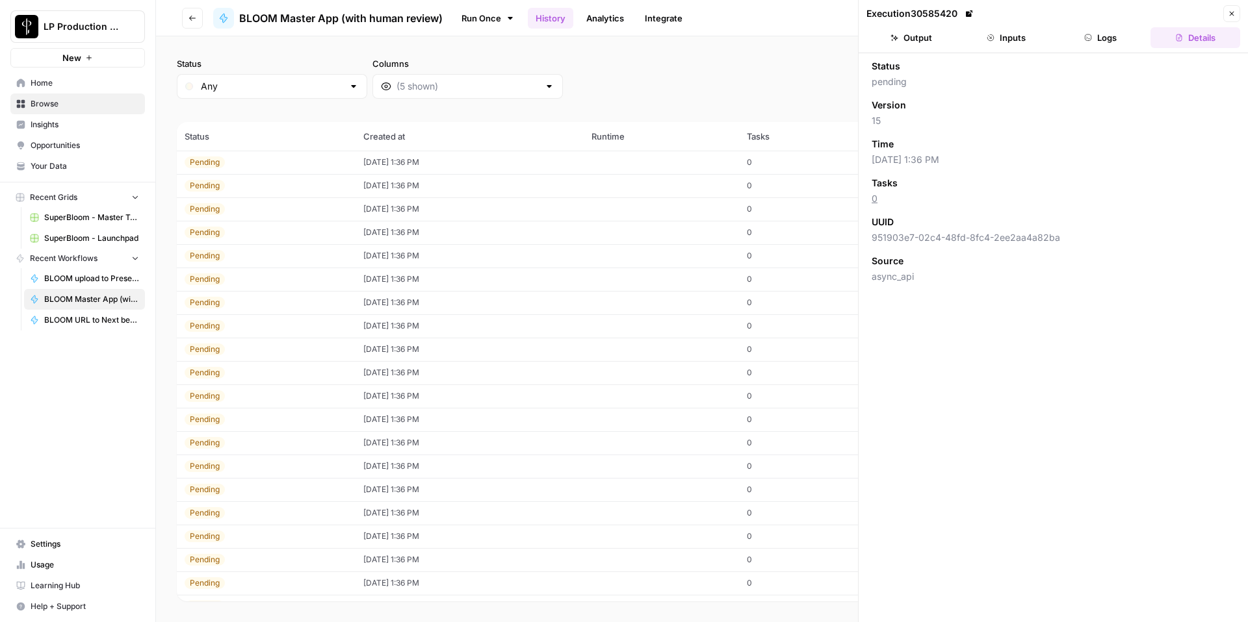
click at [1025, 36] on button "Inputs" at bounding box center [1006, 37] width 90 height 21
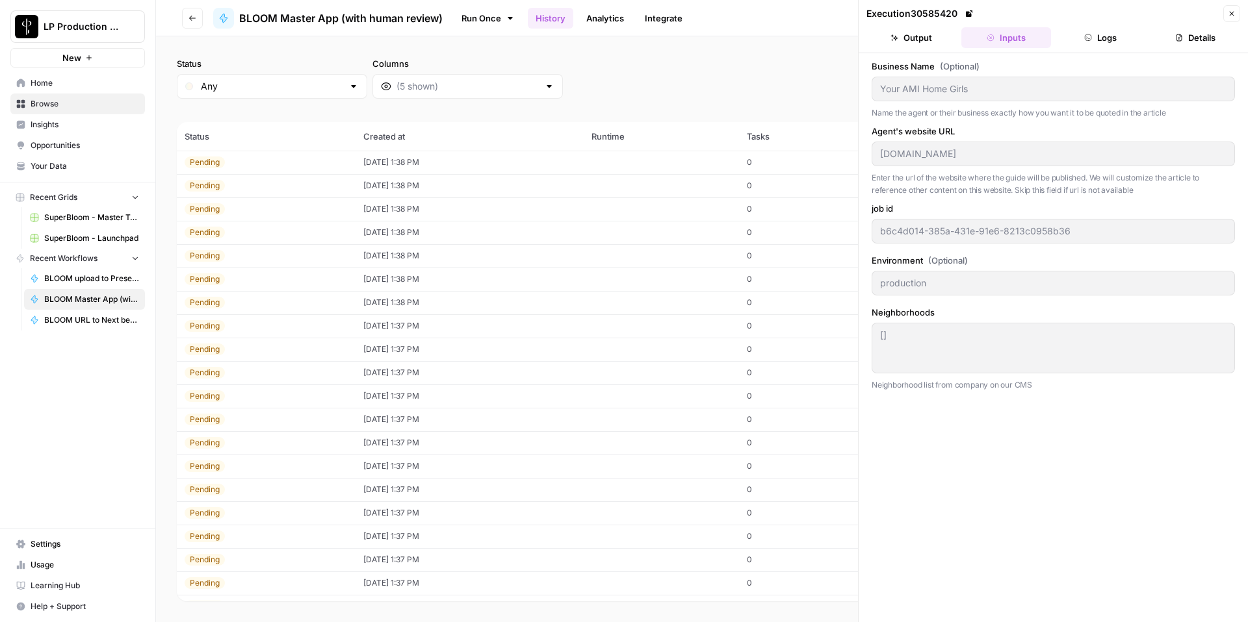
click at [1227, 14] on icon "button" at bounding box center [1231, 14] width 8 height 8
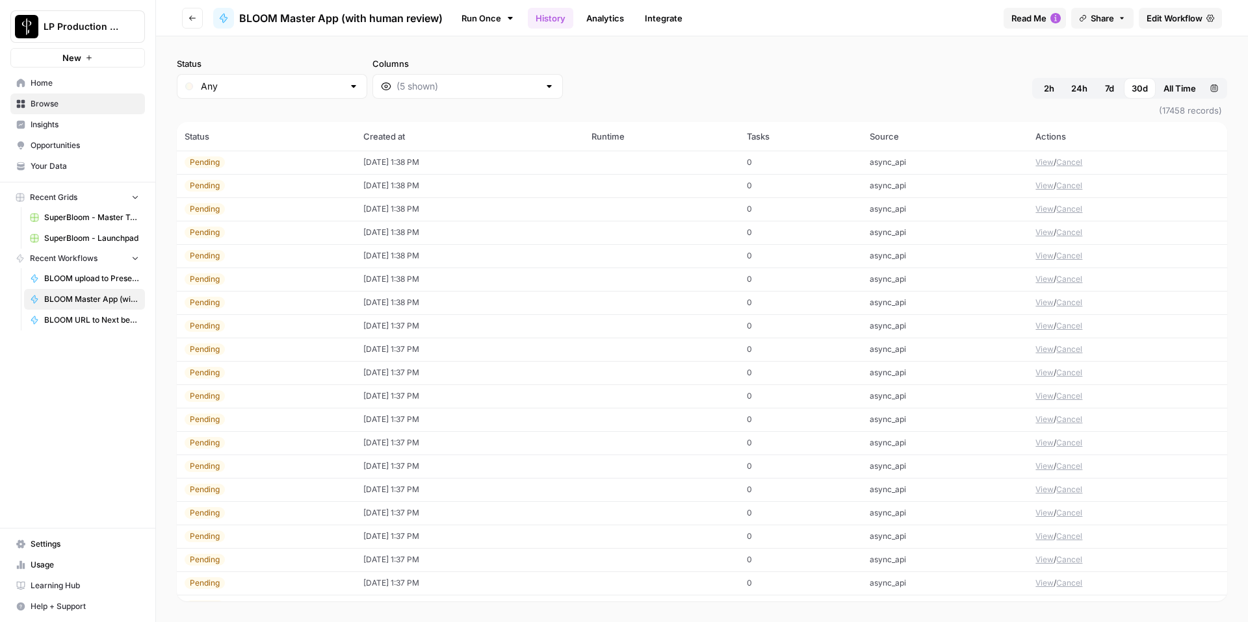
click at [1055, 232] on td "View / Cancel" at bounding box center [1126, 232] width 199 height 23
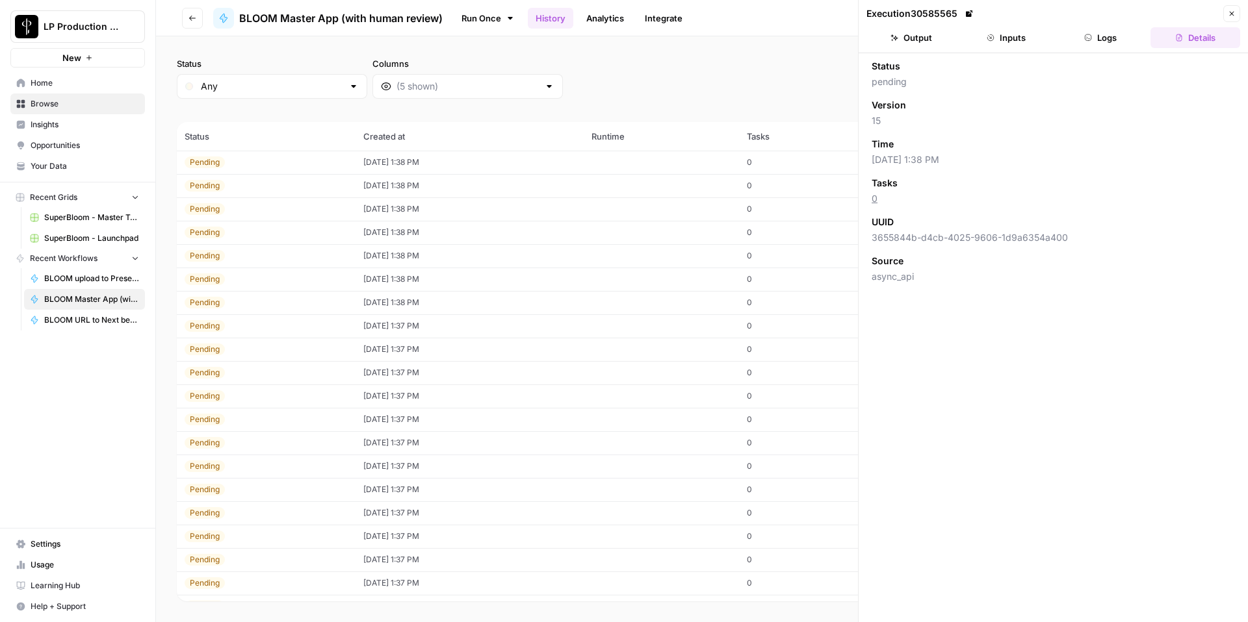
click at [1010, 37] on button "Inputs" at bounding box center [1006, 37] width 90 height 21
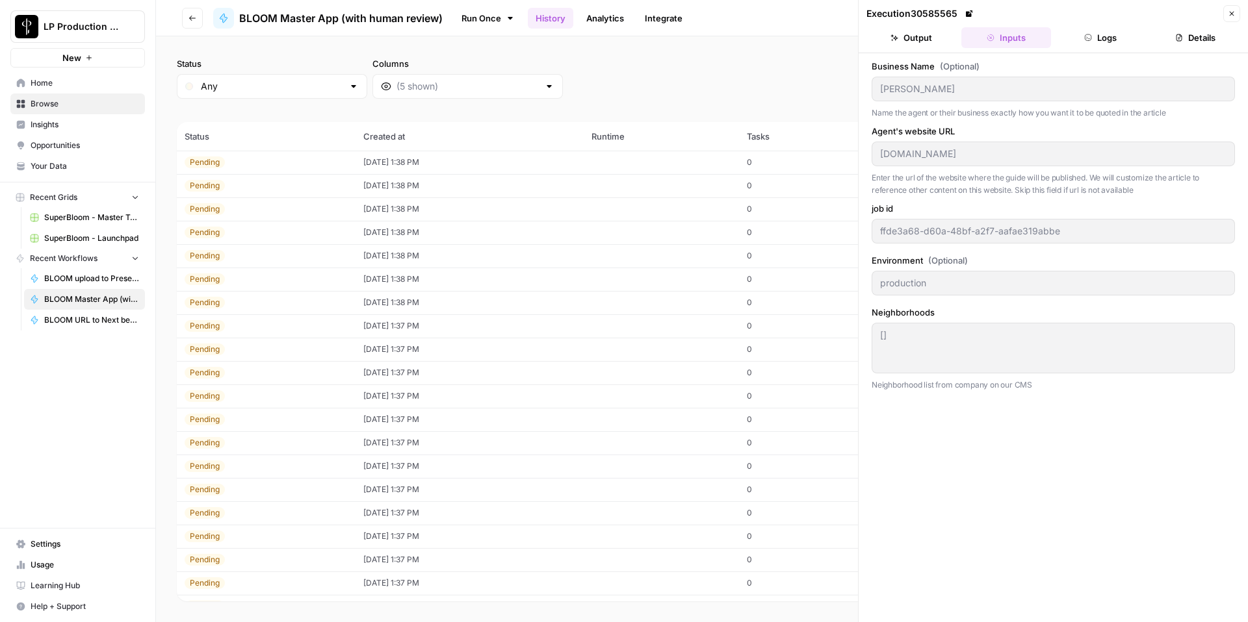
click at [1235, 10] on icon "button" at bounding box center [1231, 14] width 8 height 8
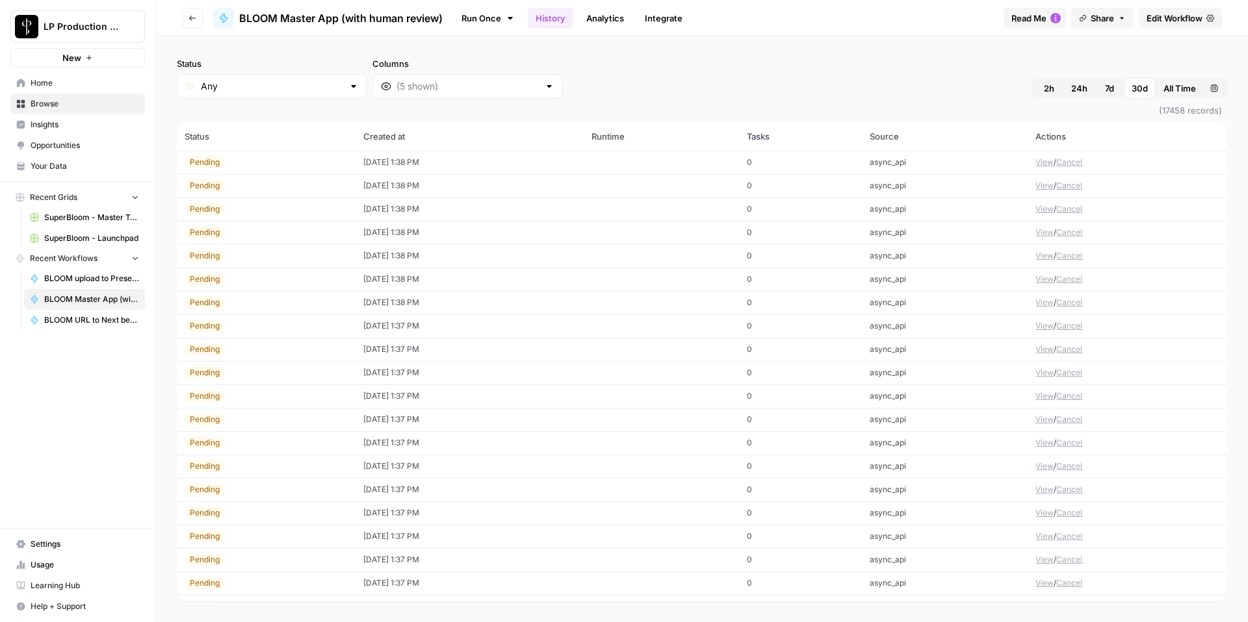
click at [908, 446] on td "async_api" at bounding box center [945, 442] width 166 height 23
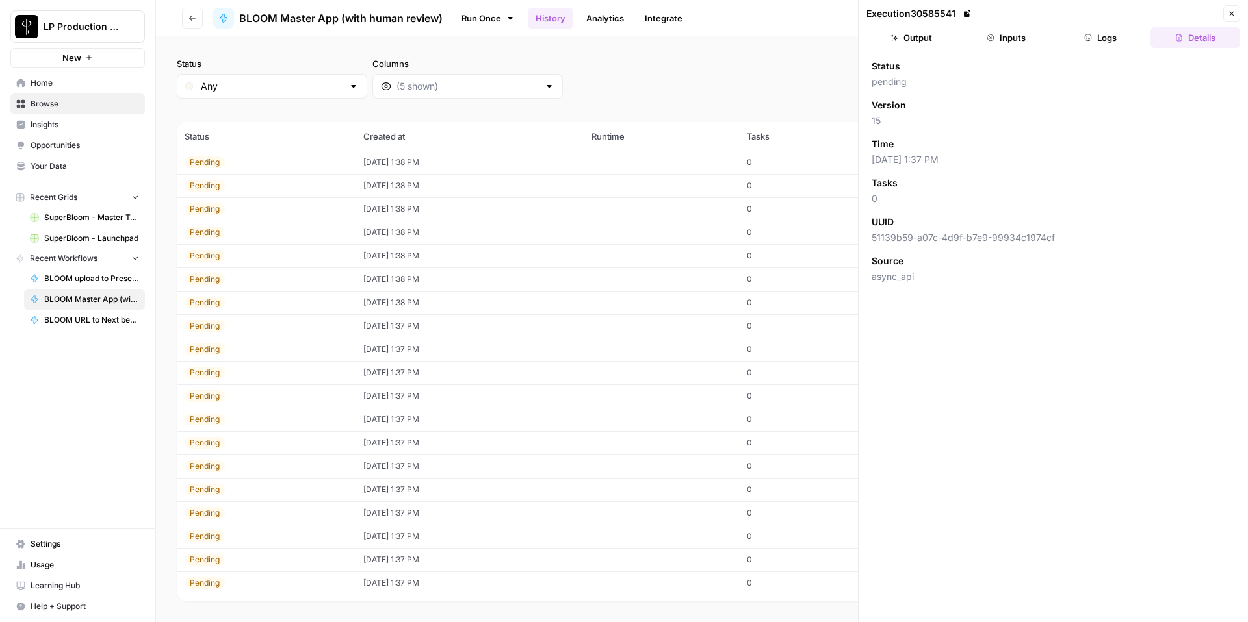
click at [1006, 27] on button "Inputs" at bounding box center [1006, 37] width 90 height 21
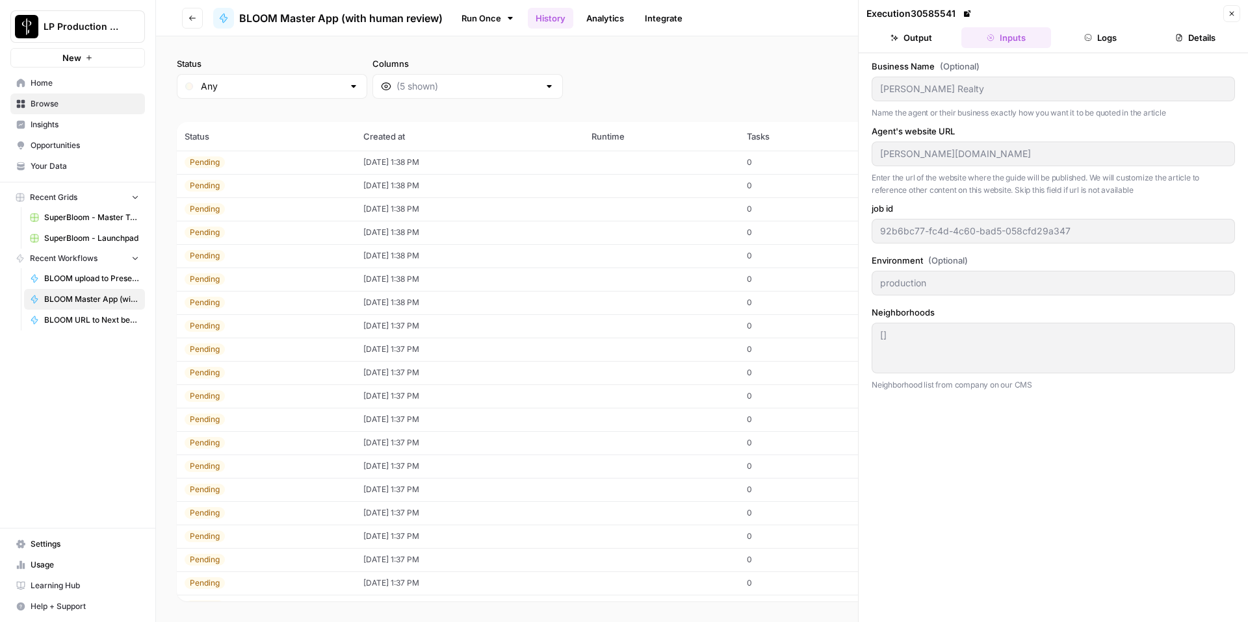
click at [1228, 6] on button "Close" at bounding box center [1231, 13] width 17 height 17
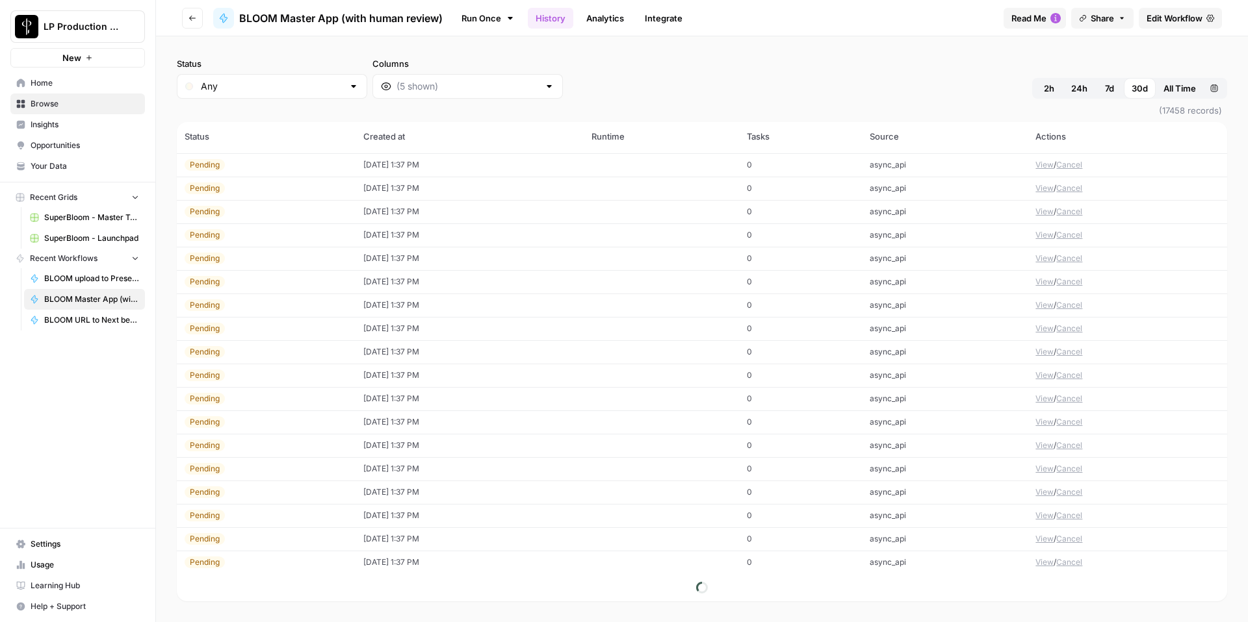
scroll to position [535, 0]
click at [875, 496] on td "async_api" at bounding box center [945, 492] width 166 height 23
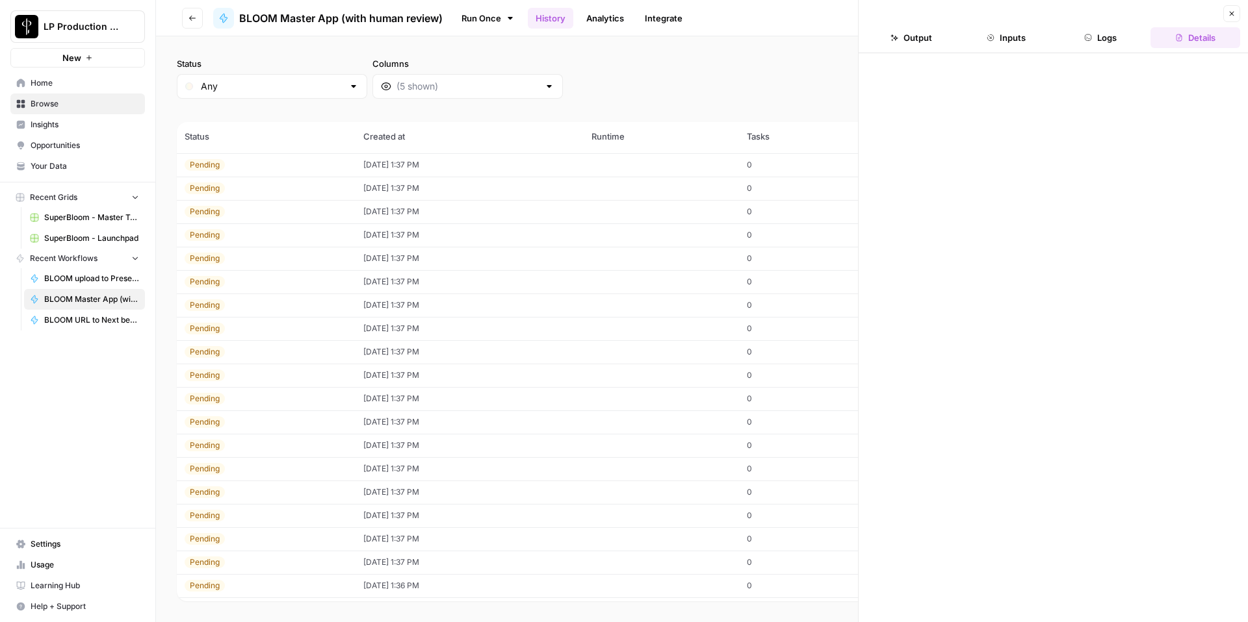
click at [1007, 27] on button "Inputs" at bounding box center [1006, 37] width 90 height 21
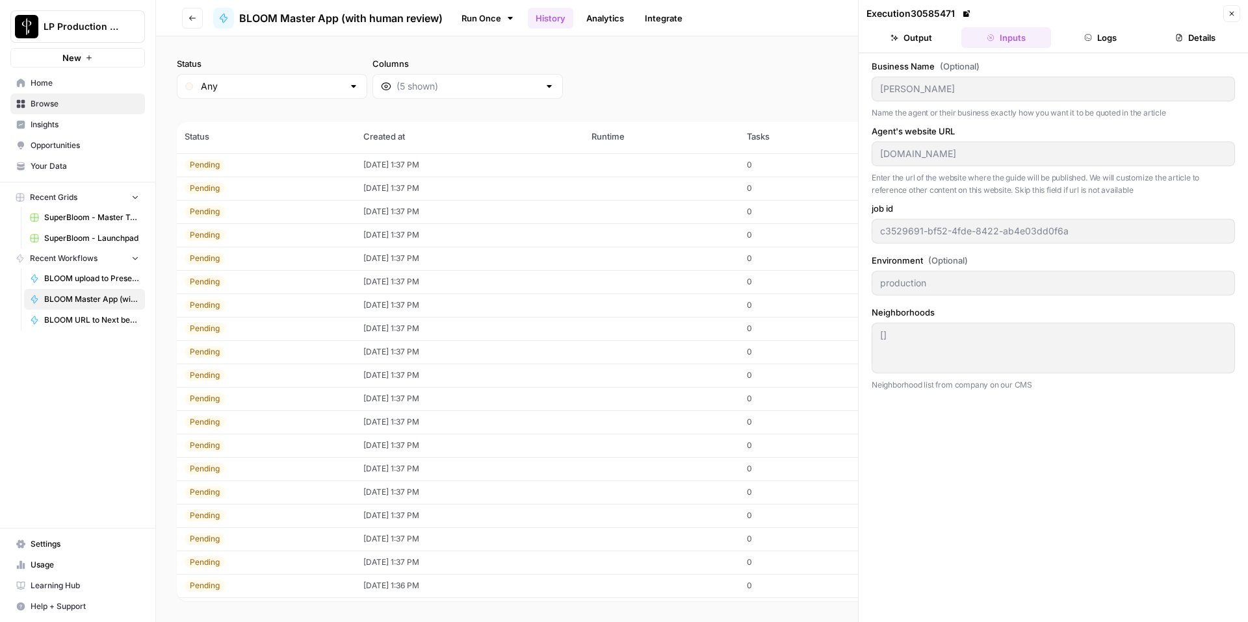
click at [760, 70] on div "Status Any Columns 2h 24h 7d 30d All Time Custom range" at bounding box center [702, 78] width 1050 height 42
